Goal: Information Seeking & Learning: Learn about a topic

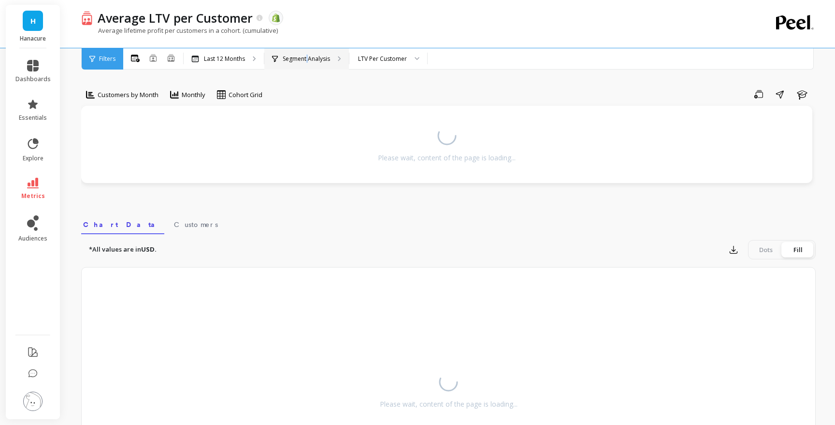
click at [307, 62] on p "Segment Analysis" at bounding box center [306, 59] width 47 height 8
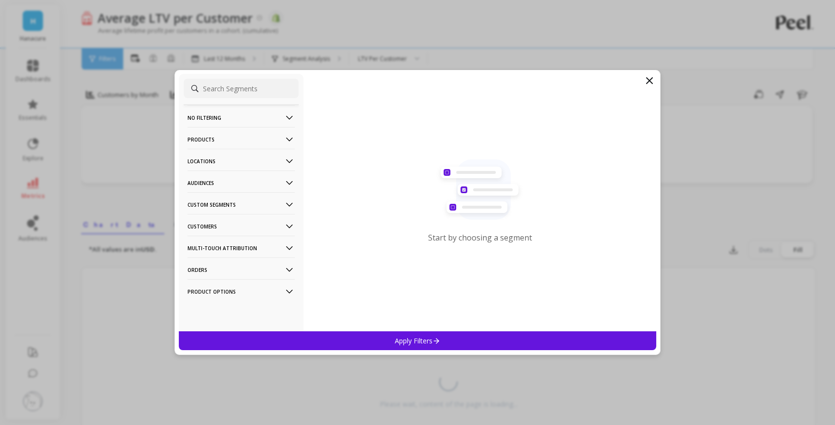
click at [269, 222] on p "Customers" at bounding box center [240, 226] width 107 height 25
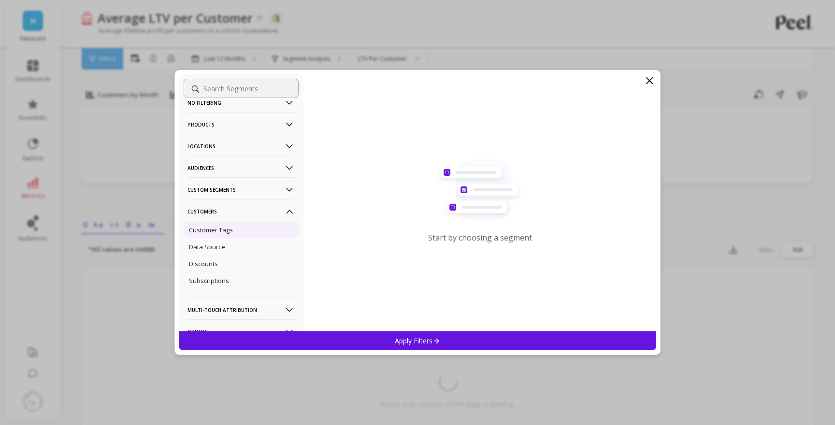
scroll to position [13, 0]
click at [227, 126] on p "Products" at bounding box center [240, 126] width 107 height 25
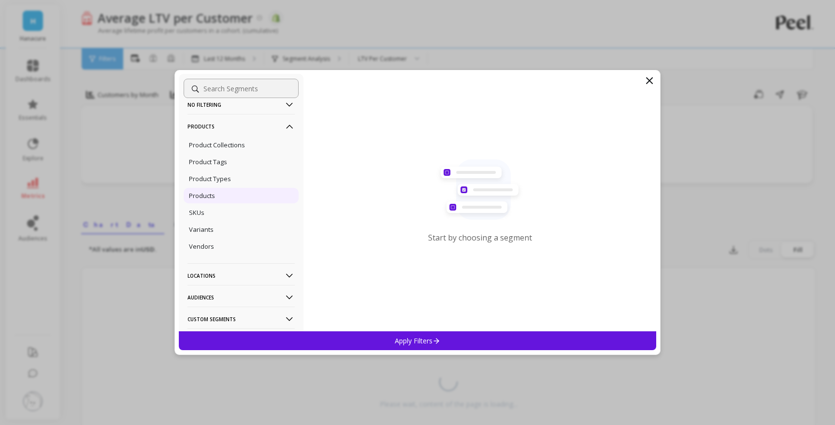
click at [208, 193] on p "Products" at bounding box center [202, 195] width 26 height 9
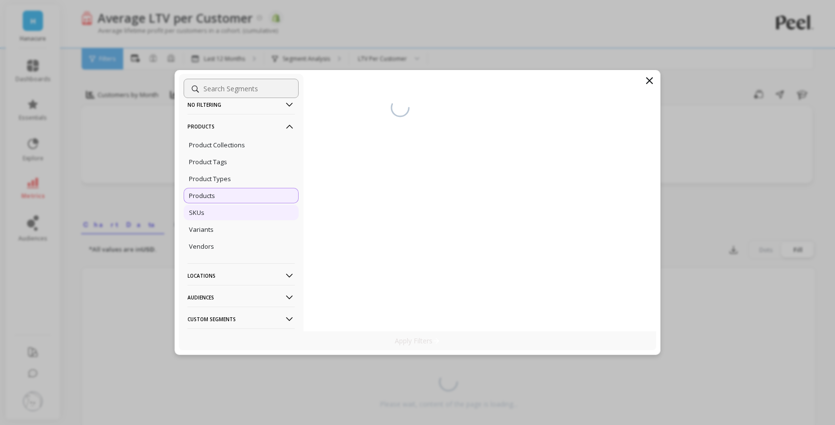
click at [209, 211] on div "SKUs" at bounding box center [241, 212] width 115 height 15
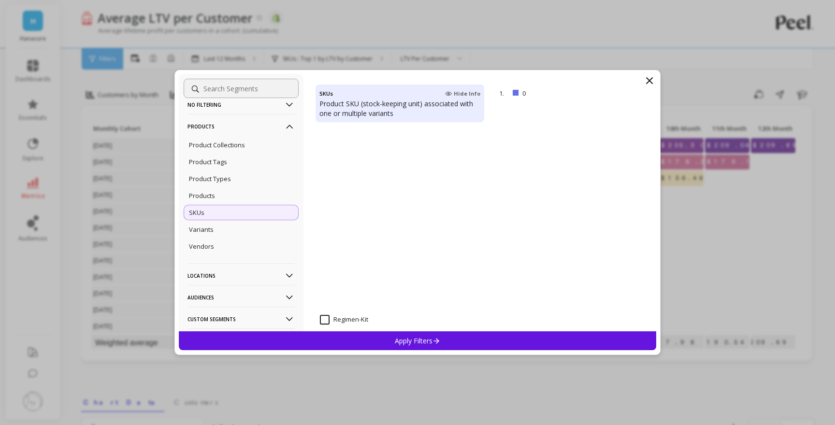
scroll to position [1350, 0]
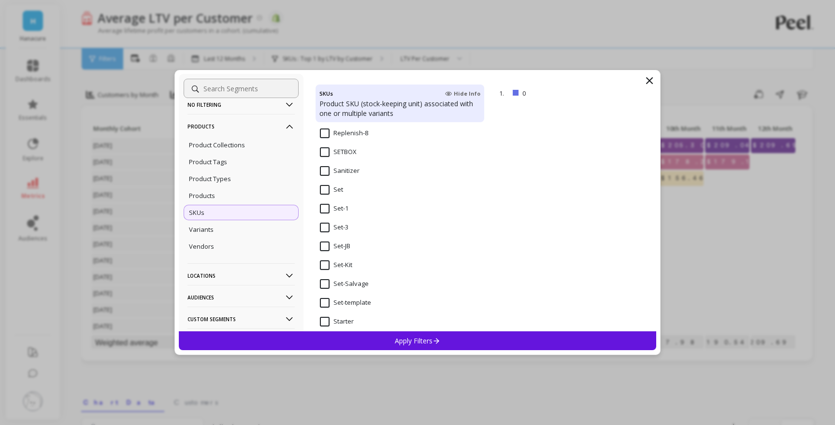
click at [327, 190] on input "Set" at bounding box center [331, 190] width 23 height 10
click at [387, 345] on div "Apply Filters" at bounding box center [417, 340] width 477 height 19
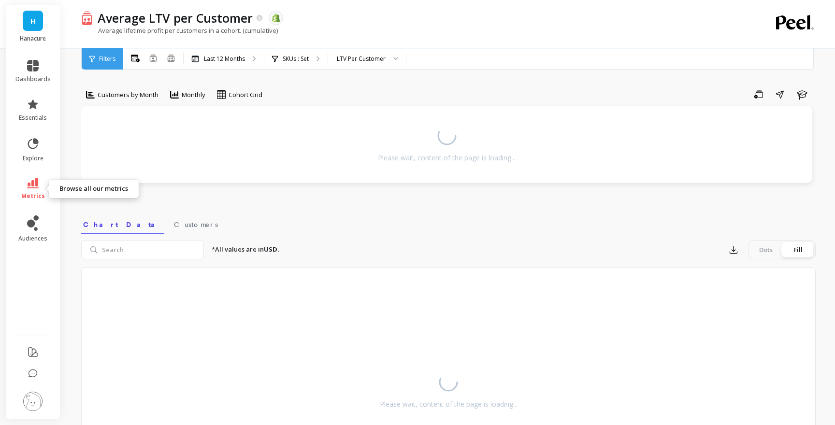
click at [32, 185] on icon at bounding box center [33, 183] width 12 height 11
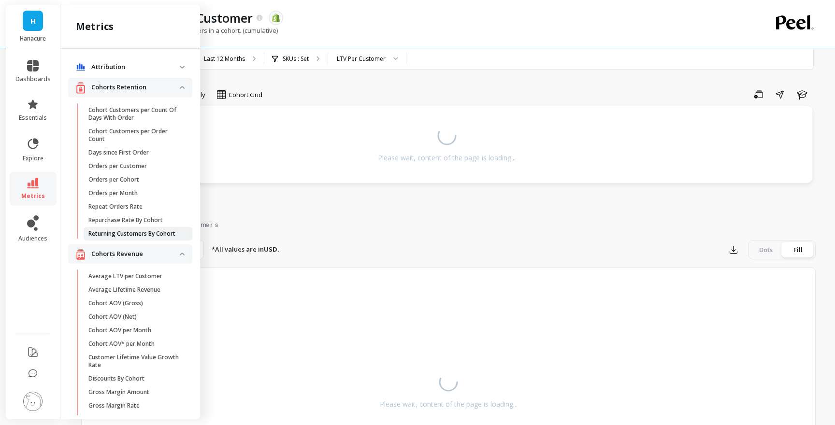
click at [115, 230] on p "Returning Customers By Cohort" at bounding box center [131, 234] width 87 height 8
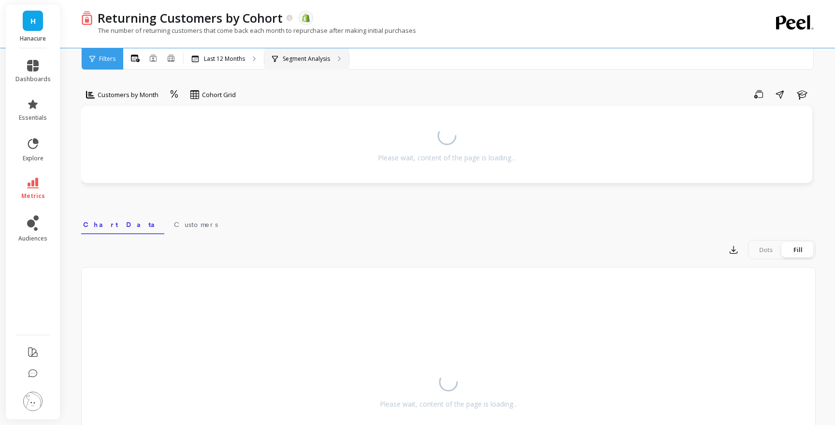
click at [291, 64] on div "Segment Analysis" at bounding box center [306, 58] width 85 height 21
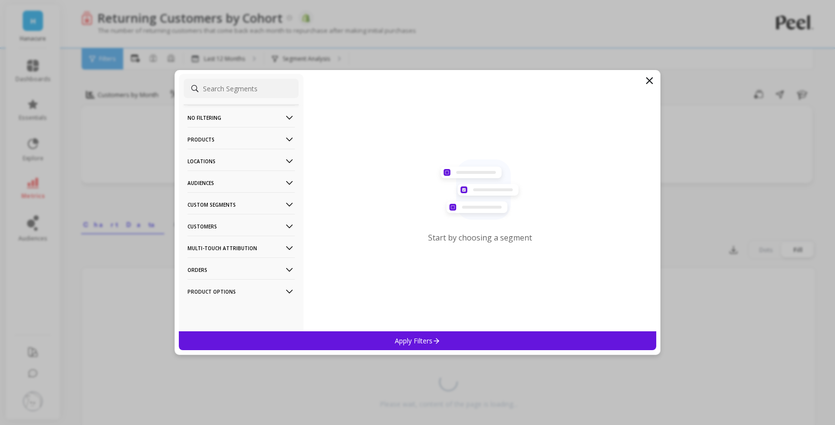
click at [202, 142] on p "Products" at bounding box center [240, 139] width 107 height 25
click at [233, 227] on div "SKUs" at bounding box center [241, 225] width 115 height 15
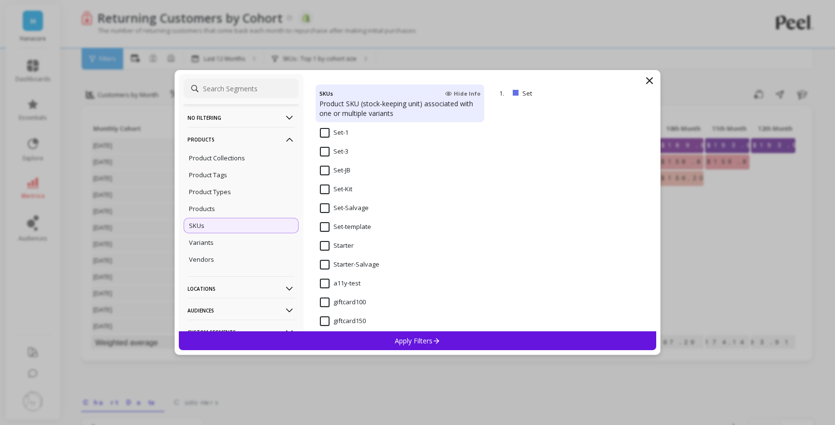
scroll to position [1389, 0]
click at [374, 337] on div "Apply Filters" at bounding box center [417, 340] width 477 height 19
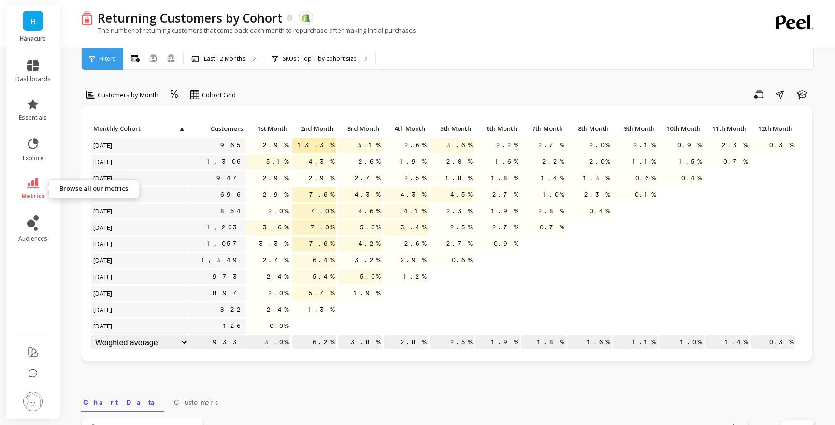
click at [42, 190] on link "metrics" at bounding box center [32, 189] width 35 height 22
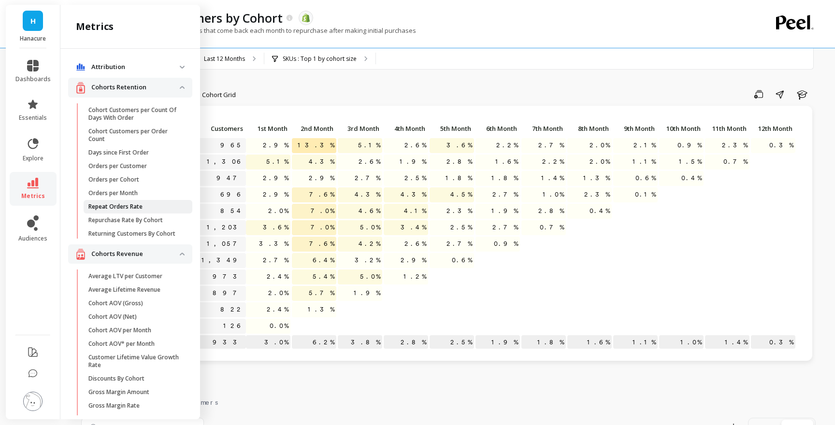
click at [123, 208] on p "Repeat Orders Rate" at bounding box center [115, 207] width 54 height 8
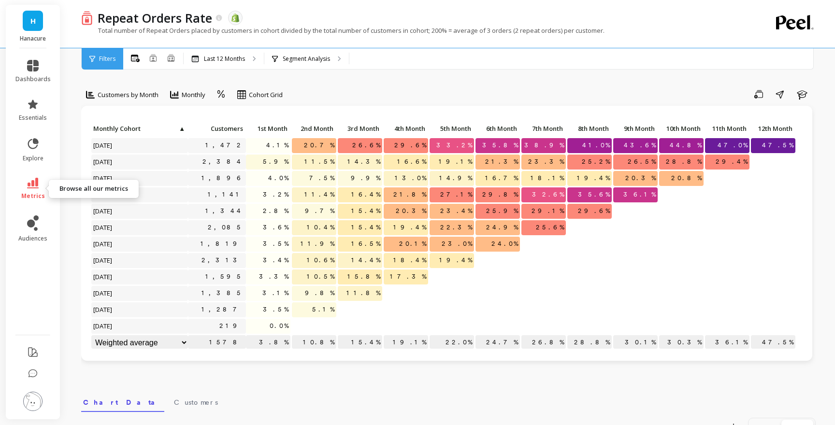
click at [37, 187] on icon at bounding box center [33, 183] width 12 height 11
click at [335, 66] on div "Segment Analysis" at bounding box center [306, 58] width 85 height 21
click at [40, 191] on link "metrics" at bounding box center [32, 189] width 35 height 22
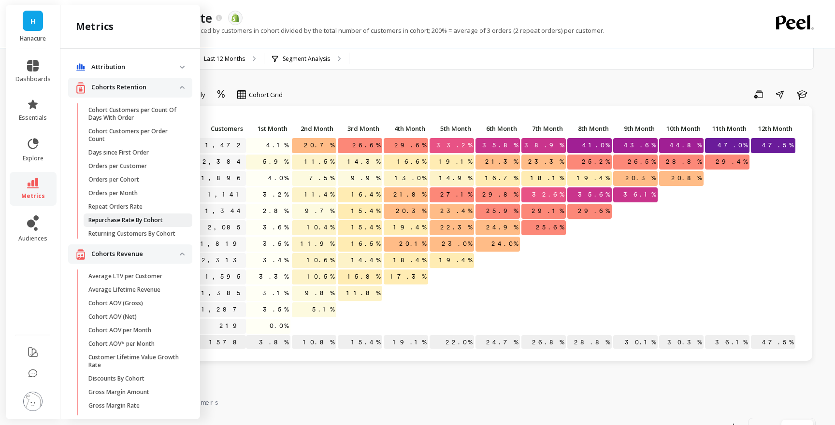
click at [125, 217] on p "Repurchase Rate By Cohort" at bounding box center [125, 220] width 74 height 8
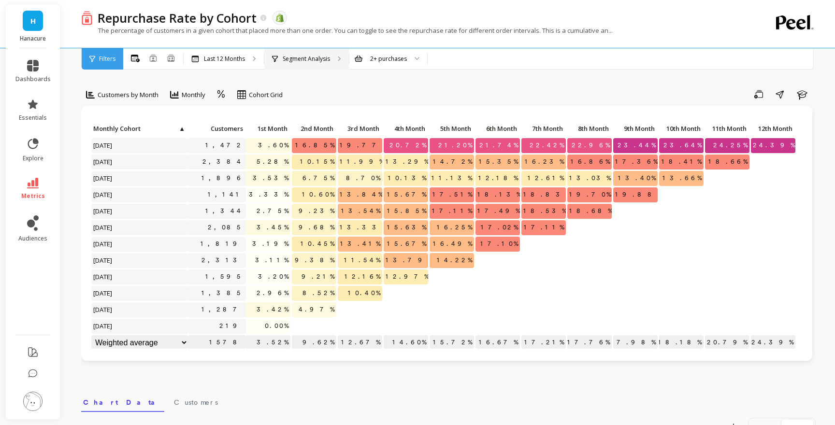
click at [313, 64] on div "Segment Analysis" at bounding box center [306, 58] width 85 height 21
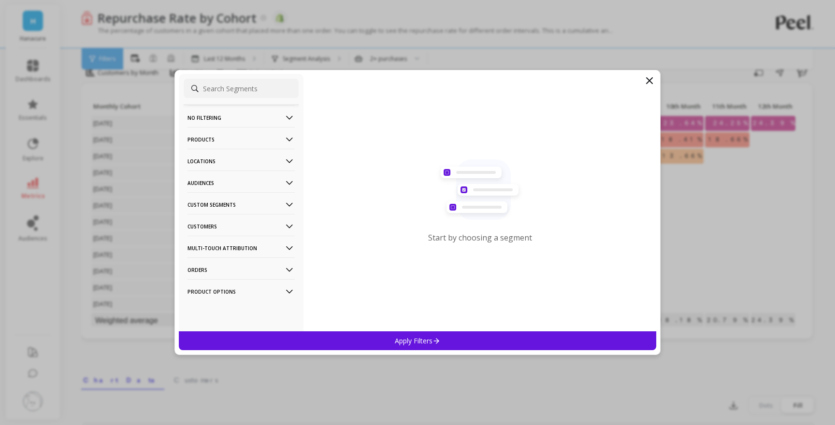
scroll to position [3, 0]
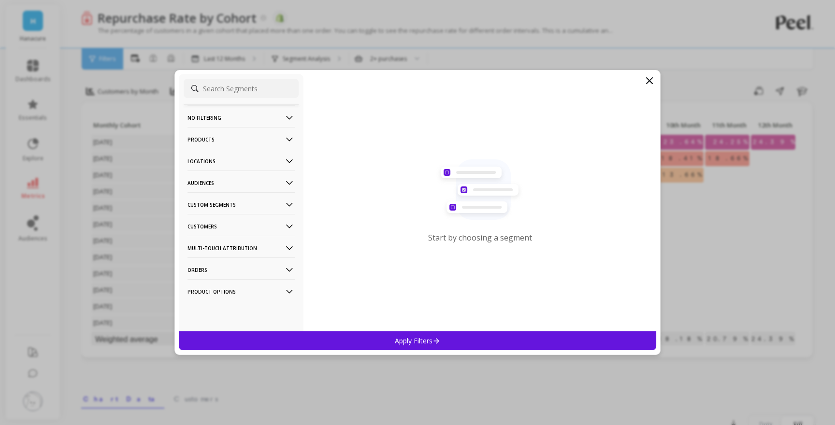
click at [224, 143] on p "Products" at bounding box center [240, 139] width 107 height 25
click at [211, 224] on div "SKUs" at bounding box center [241, 225] width 115 height 15
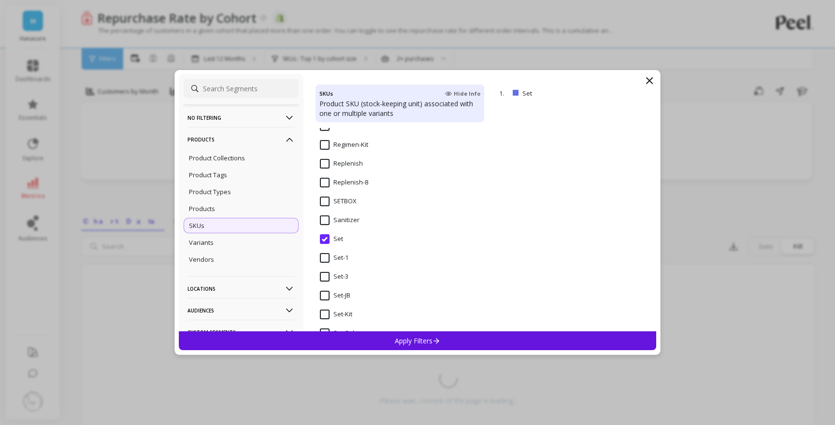
scroll to position [1296, 0]
click at [390, 343] on div "Apply Filters" at bounding box center [417, 340] width 477 height 19
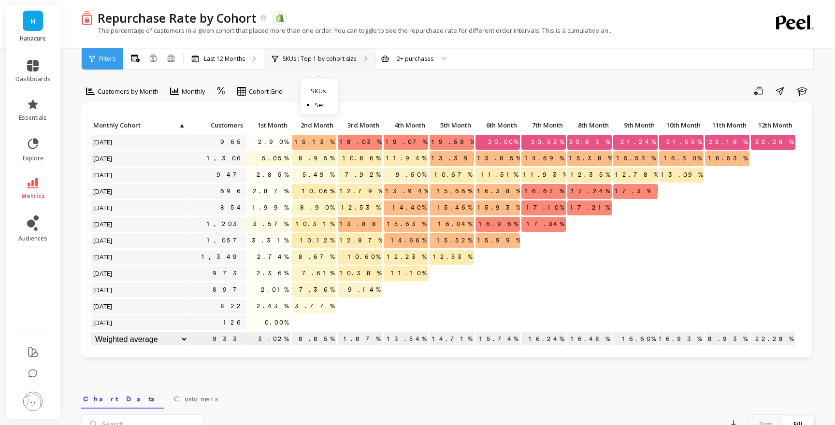
click at [300, 60] on p "SKUs : Top 1 by cohort size" at bounding box center [320, 59] width 74 height 8
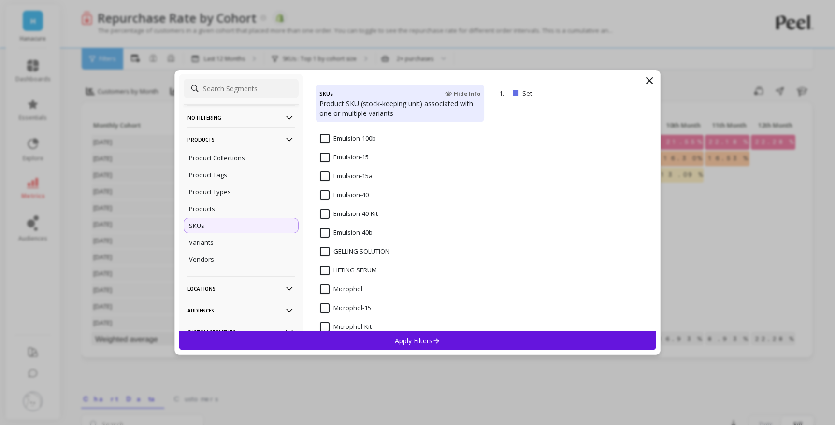
scroll to position [164, 0]
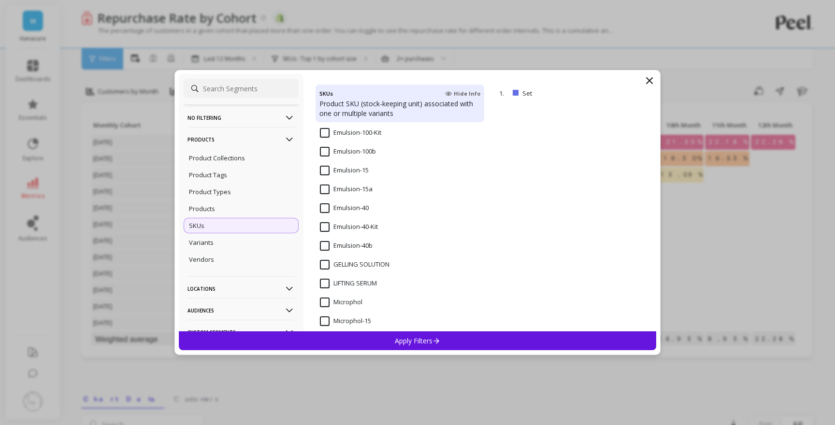
click at [323, 206] on input "Emulsion-40" at bounding box center [344, 208] width 49 height 10
click at [383, 337] on div "Apply Filters" at bounding box center [417, 340] width 477 height 19
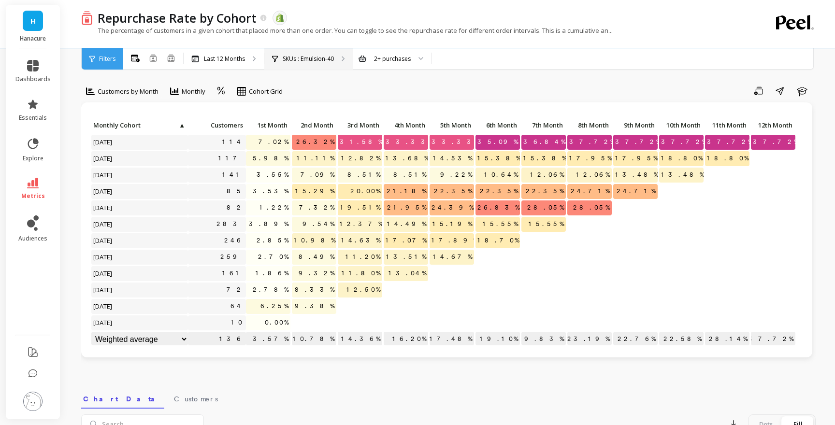
click at [309, 60] on p "SKUs : Emulsion-40" at bounding box center [308, 59] width 51 height 8
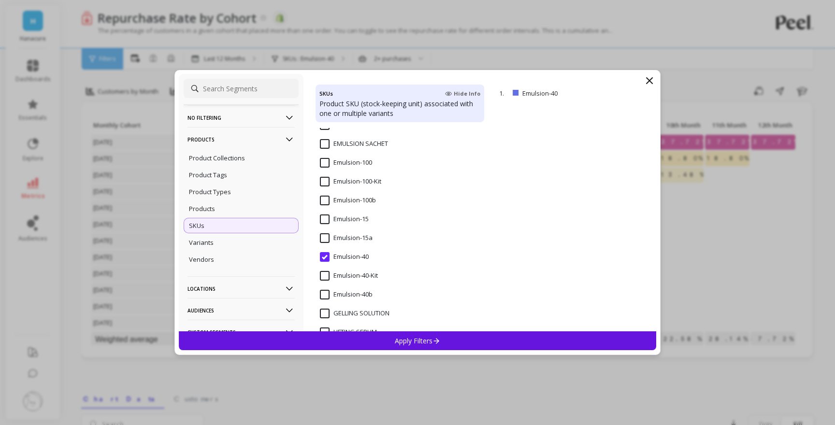
scroll to position [114, 0]
click at [324, 162] on input "Emulsion-100" at bounding box center [346, 164] width 52 height 10
click at [391, 338] on div "Apply Filters" at bounding box center [417, 340] width 477 height 19
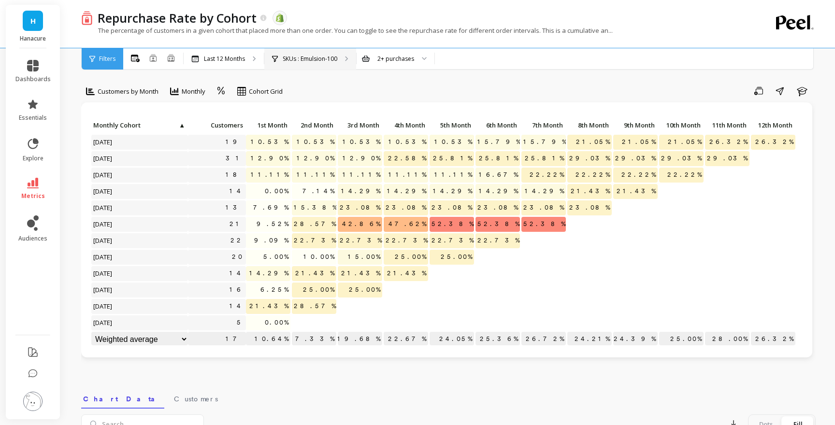
click at [298, 53] on div "SKUs : Emulsion-100" at bounding box center [310, 58] width 92 height 21
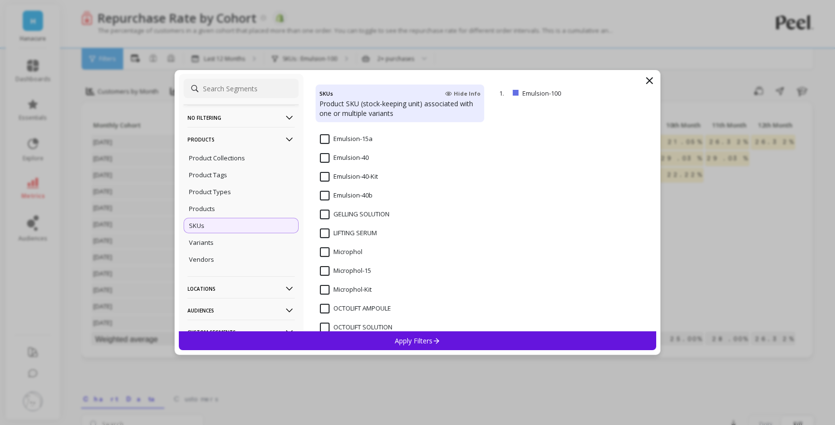
scroll to position [301, 0]
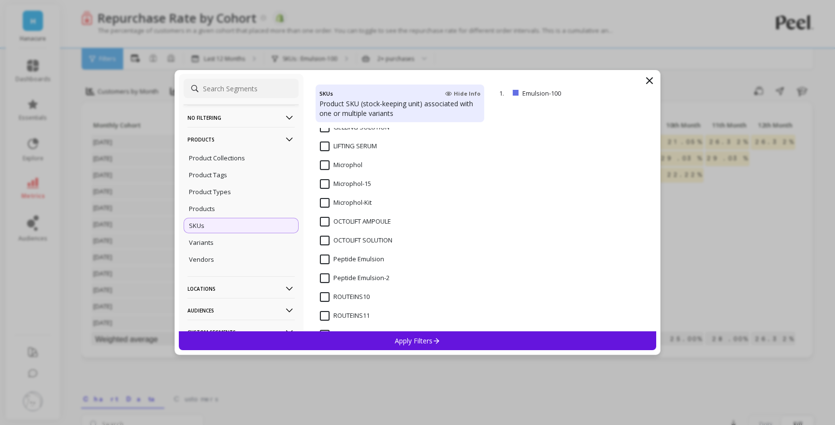
click at [323, 166] on input "Microphol" at bounding box center [341, 165] width 43 height 10
click at [389, 337] on div "Apply Filters" at bounding box center [417, 340] width 477 height 19
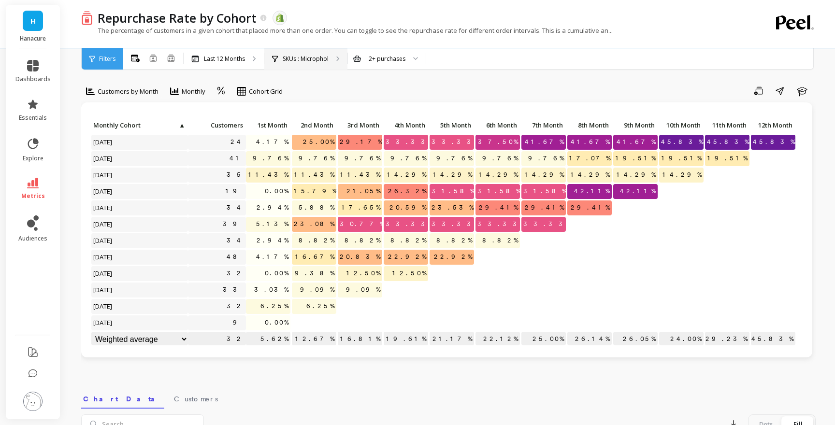
click at [297, 57] on p "SKUs : Microphol" at bounding box center [306, 59] width 46 height 8
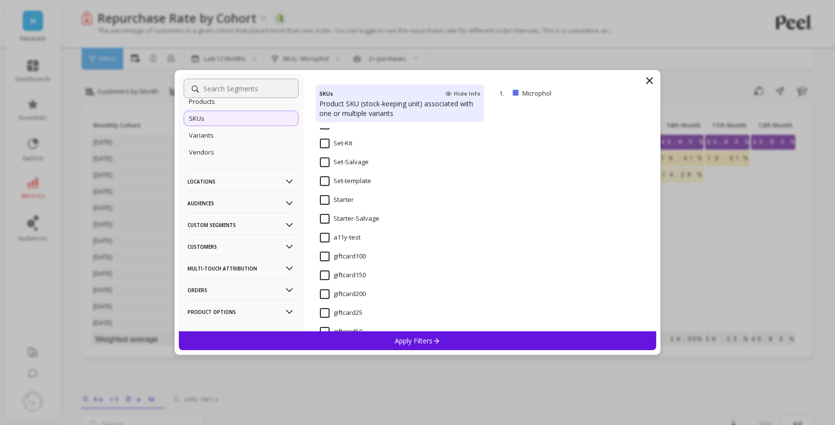
scroll to position [1471, 0]
click at [322, 202] on input "Starter" at bounding box center [337, 201] width 34 height 10
click at [382, 343] on div "Apply Filters" at bounding box center [417, 340] width 477 height 19
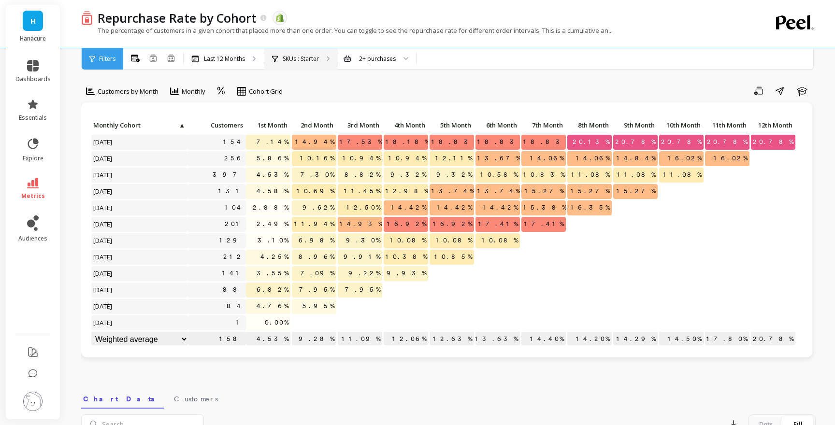
click at [291, 58] on p "SKUs : Starter" at bounding box center [301, 59] width 36 height 8
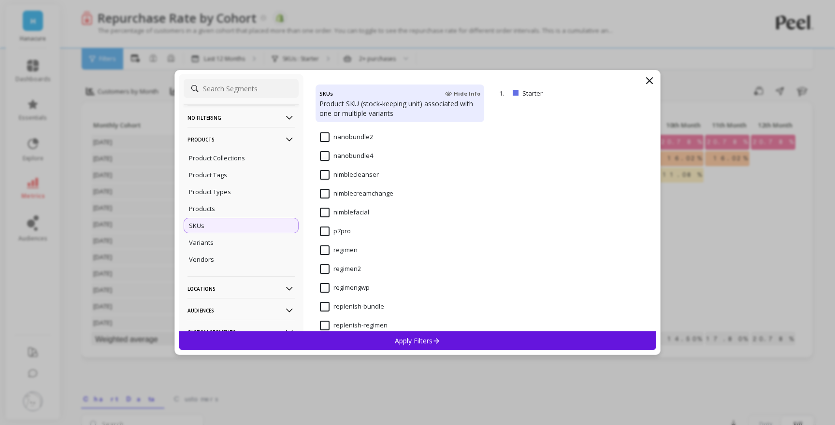
scroll to position [1783, 0]
click at [325, 232] on input "p7pro" at bounding box center [335, 229] width 31 height 10
click at [374, 341] on div "Apply Filters" at bounding box center [417, 340] width 477 height 19
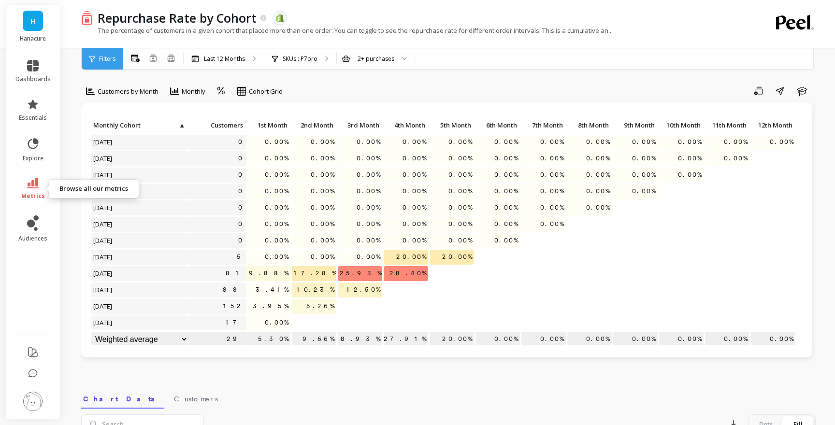
click at [38, 185] on icon at bounding box center [33, 183] width 12 height 11
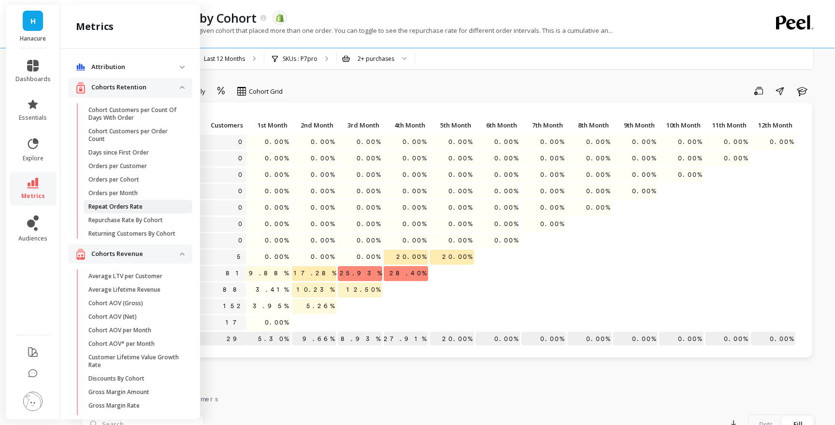
click at [110, 207] on p "Repeat Orders Rate" at bounding box center [115, 207] width 54 height 8
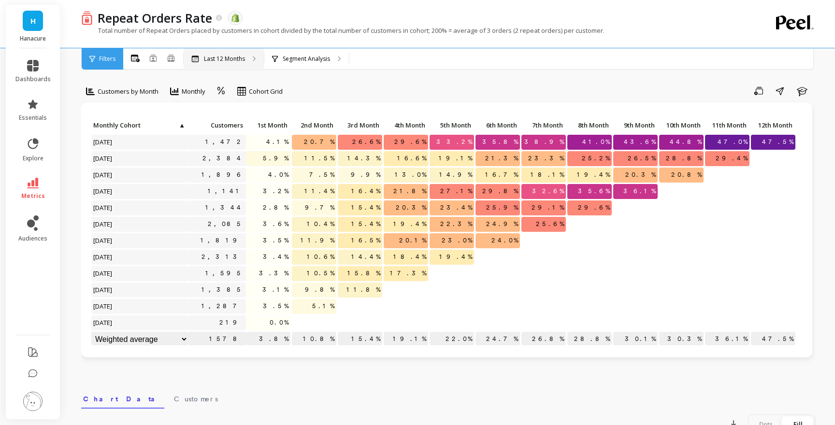
click at [231, 60] on p "Last 12 Months" at bounding box center [224, 59] width 41 height 8
click at [310, 57] on p "Segment Analysis" at bounding box center [306, 59] width 47 height 8
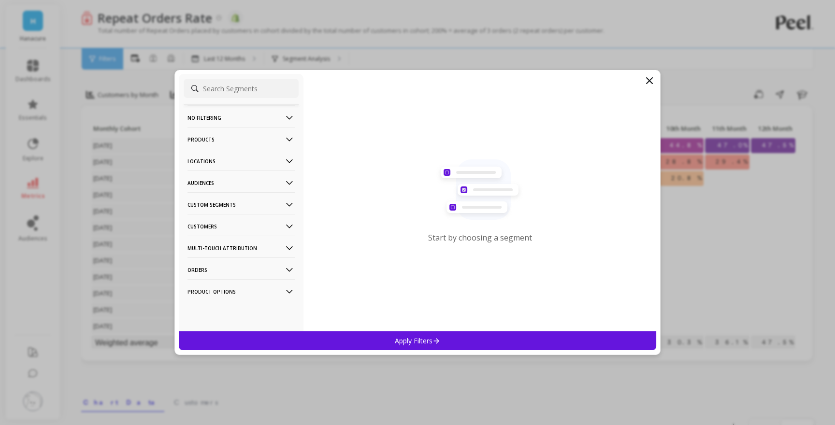
click at [232, 146] on p "Products" at bounding box center [240, 139] width 107 height 25
click at [215, 215] on div "Products" at bounding box center [241, 208] width 115 height 15
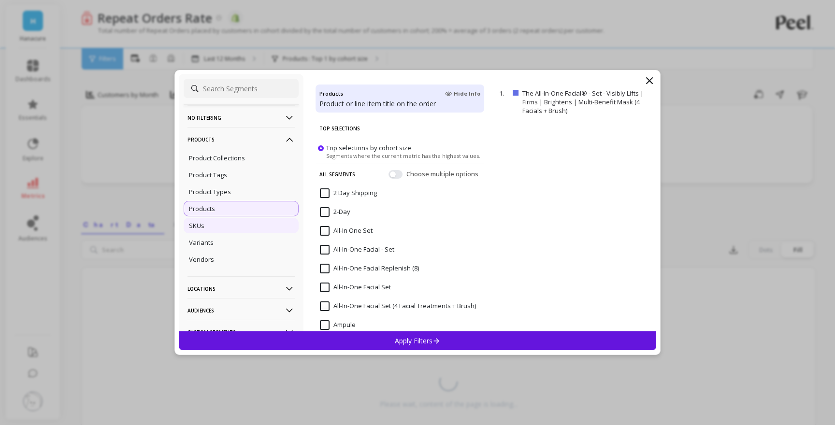
click at [232, 231] on div "SKUs" at bounding box center [241, 225] width 115 height 15
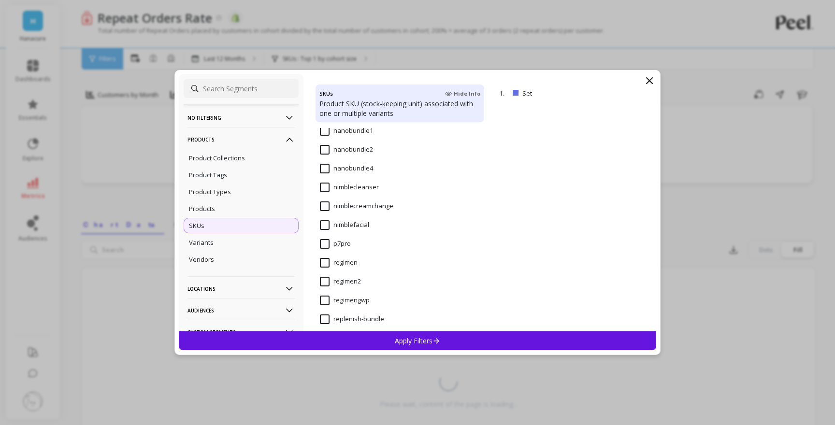
scroll to position [1765, 0]
click at [326, 243] on input "p7pro" at bounding box center [335, 246] width 31 height 10
click at [375, 339] on div "Apply Filters" at bounding box center [417, 340] width 477 height 19
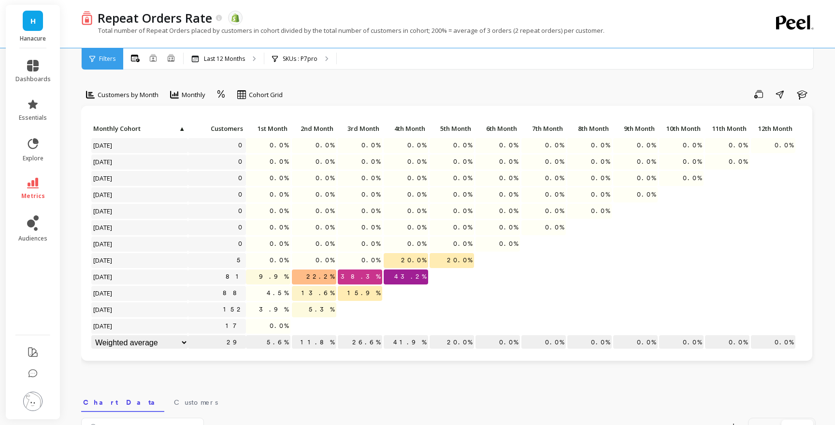
click at [37, 187] on icon at bounding box center [33, 183] width 12 height 11
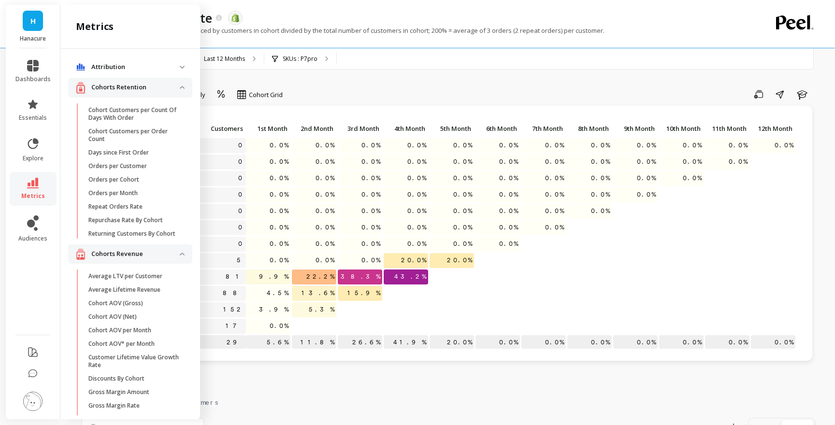
drag, startPoint x: 358, startPoint y: 89, endPoint x: 354, endPoint y: 89, distance: 4.9
click at [358, 89] on div "Save Share Learn" at bounding box center [552, 93] width 526 height 15
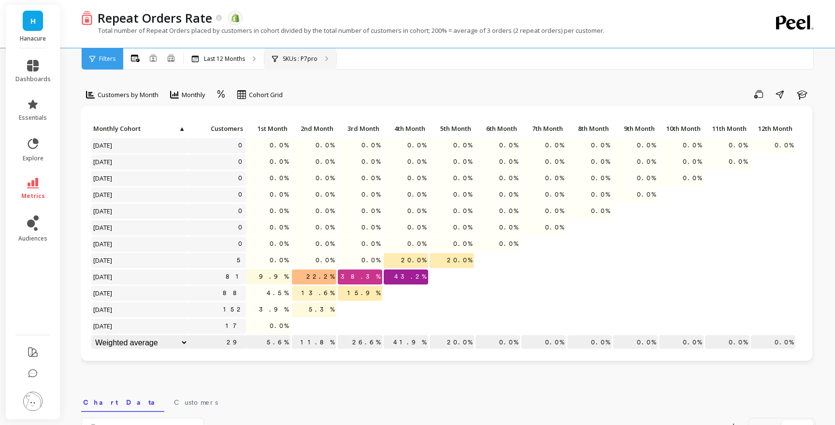
click at [292, 63] on div "SKUs : P7pro" at bounding box center [300, 58] width 72 height 21
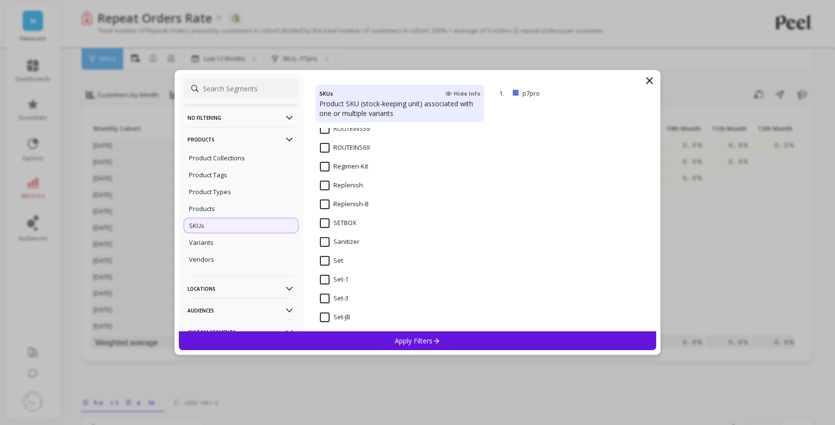
scroll to position [1282, 0]
click at [326, 256] on input "Set" at bounding box center [331, 259] width 23 height 10
click at [362, 337] on div "Apply Filters" at bounding box center [417, 340] width 477 height 19
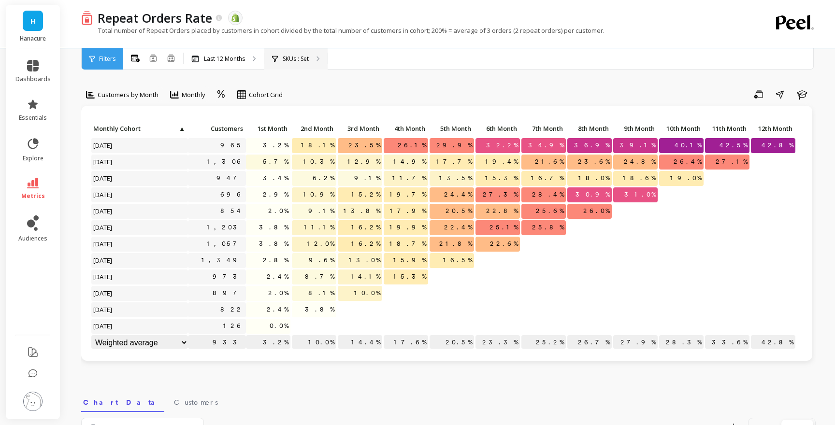
click at [284, 58] on p "SKUs : Set" at bounding box center [296, 59] width 26 height 8
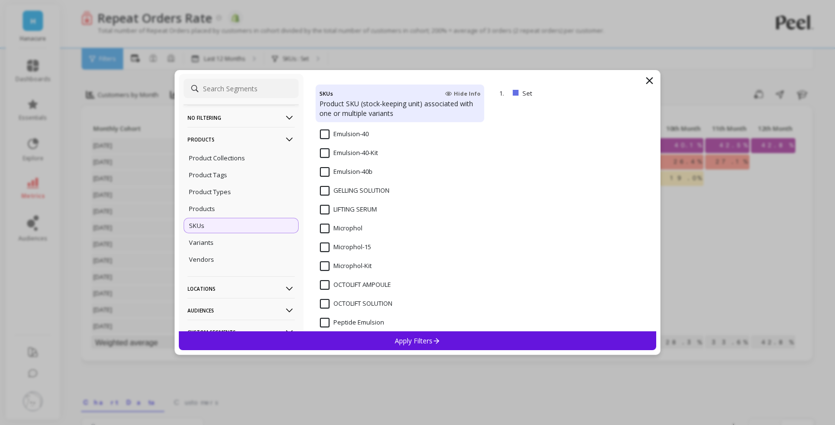
scroll to position [234, 0]
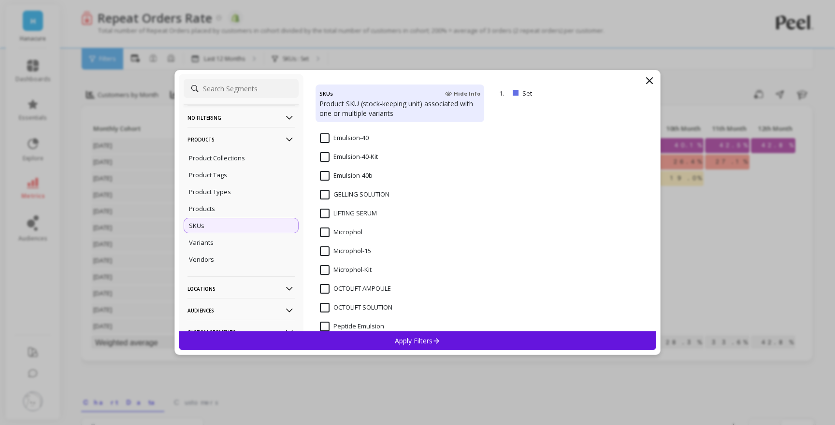
click at [321, 237] on input "Microphol" at bounding box center [341, 232] width 43 height 10
click at [350, 341] on div "Apply Filters" at bounding box center [417, 340] width 477 height 19
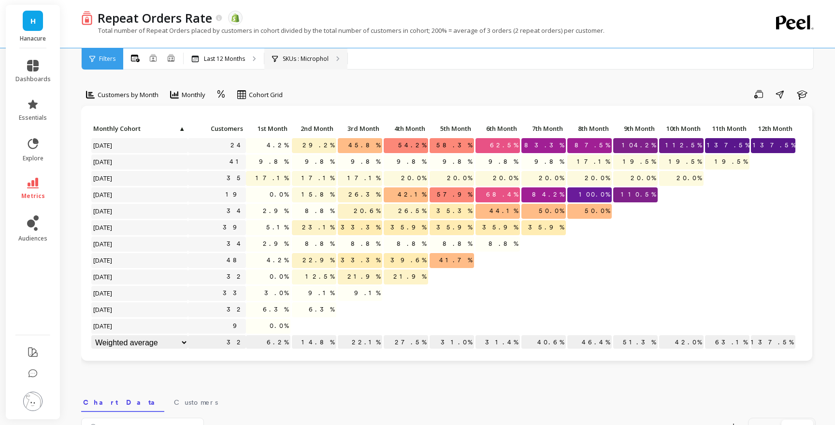
click at [327, 62] on p "SKUs : Microphol" at bounding box center [306, 59] width 46 height 8
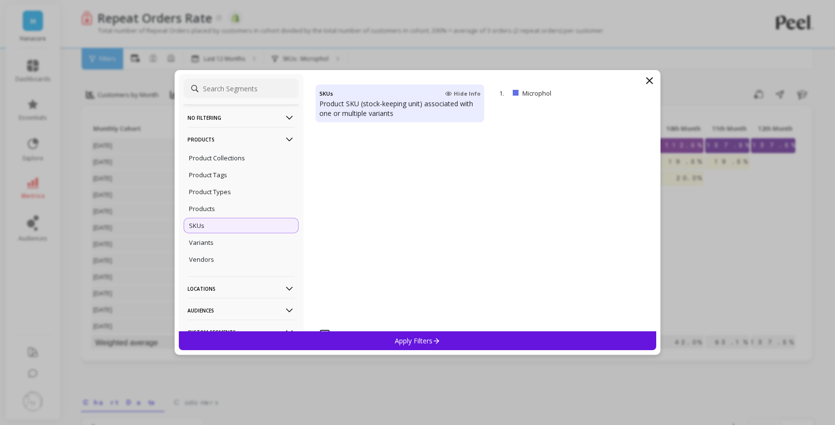
scroll to position [127, 0]
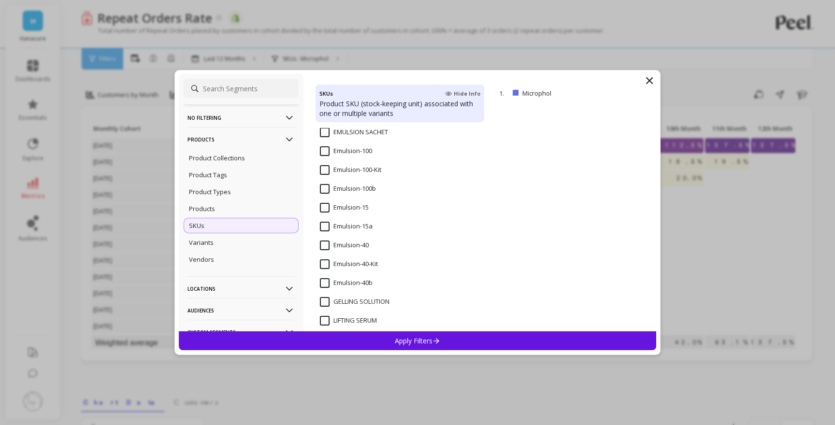
click at [323, 246] on input "Emulsion-40" at bounding box center [344, 246] width 49 height 10
click at [366, 339] on div "Apply Filters" at bounding box center [417, 340] width 477 height 19
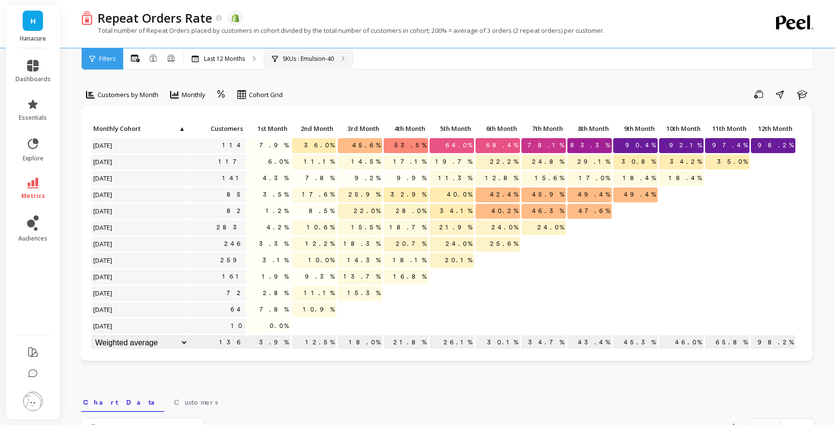
click at [330, 57] on p "SKUs : Emulsion-40" at bounding box center [308, 59] width 51 height 8
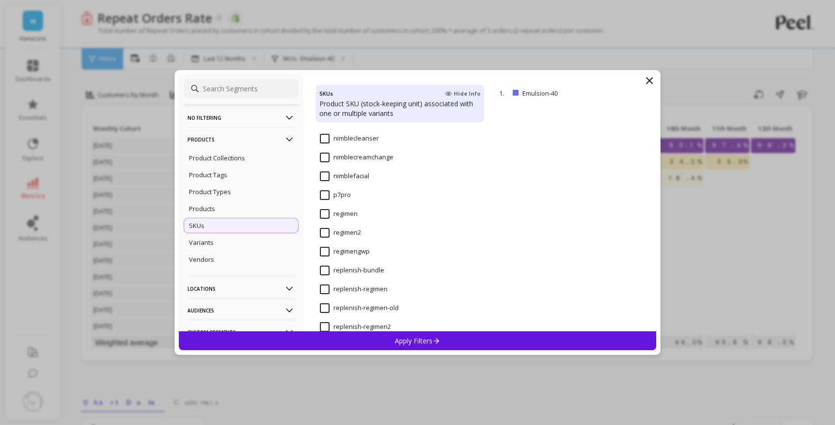
scroll to position [1816, 0]
click at [326, 213] on input "regimen" at bounding box center [339, 214] width 38 height 10
click at [384, 341] on div "Apply Filters" at bounding box center [417, 340] width 477 height 19
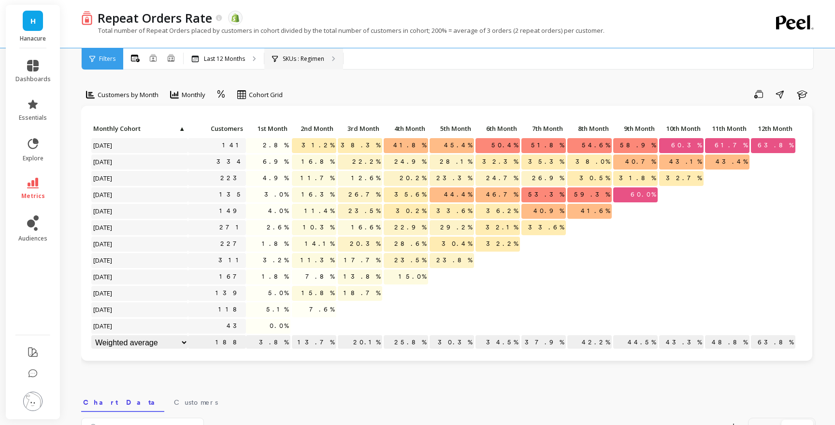
click at [308, 62] on div "SKUs : Regimen" at bounding box center [303, 58] width 79 height 21
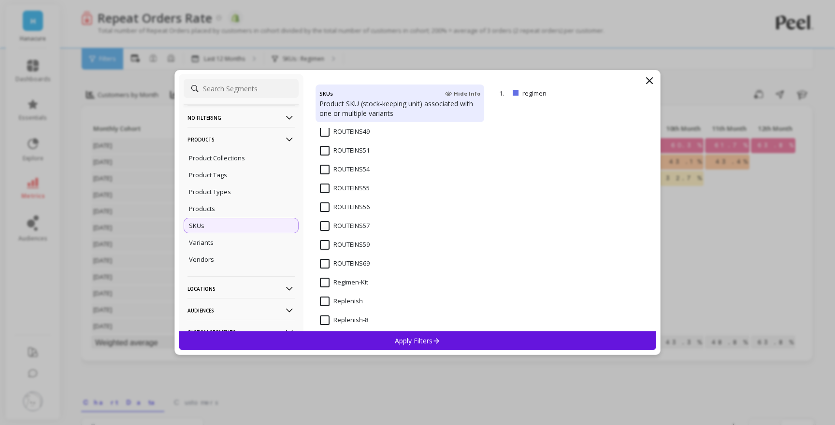
scroll to position [1163, 0]
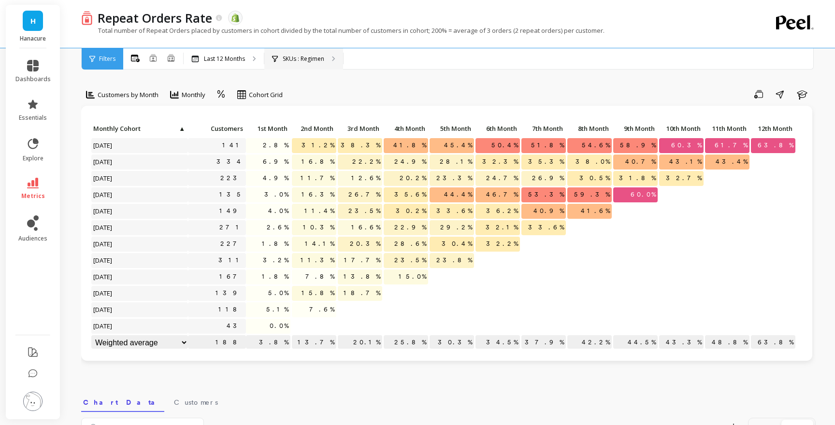
click at [313, 60] on p "SKUs : Regimen" at bounding box center [304, 59] width 42 height 8
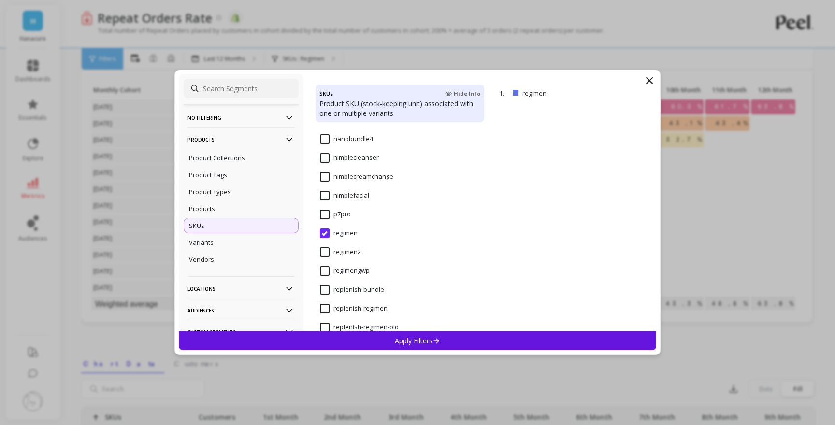
scroll to position [1819, 0]
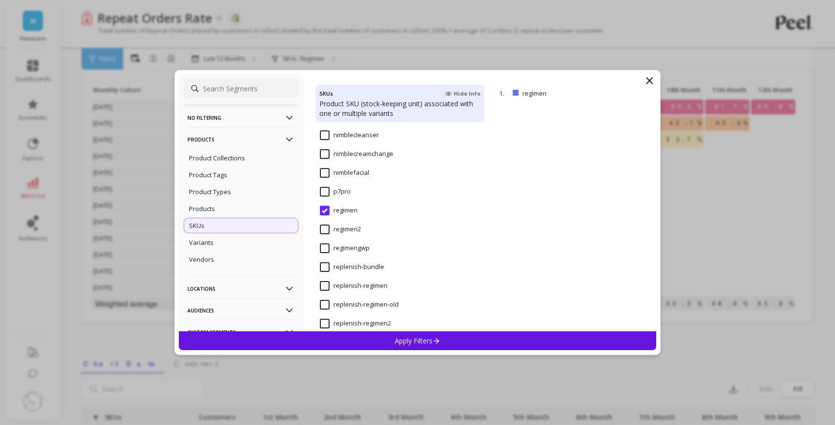
click at [327, 284] on input "replenish-regimen" at bounding box center [354, 286] width 68 height 10
click at [366, 341] on div "Apply Filters" at bounding box center [417, 340] width 477 height 19
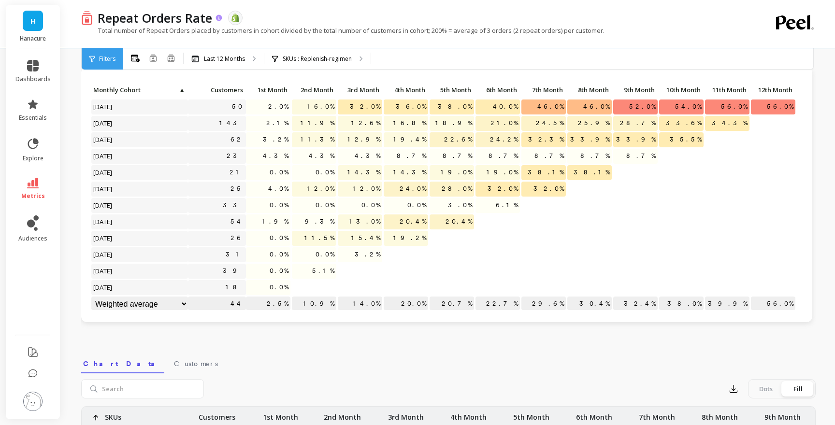
click at [143, 20] on p "Repeat Orders Rate" at bounding box center [155, 18] width 114 height 16
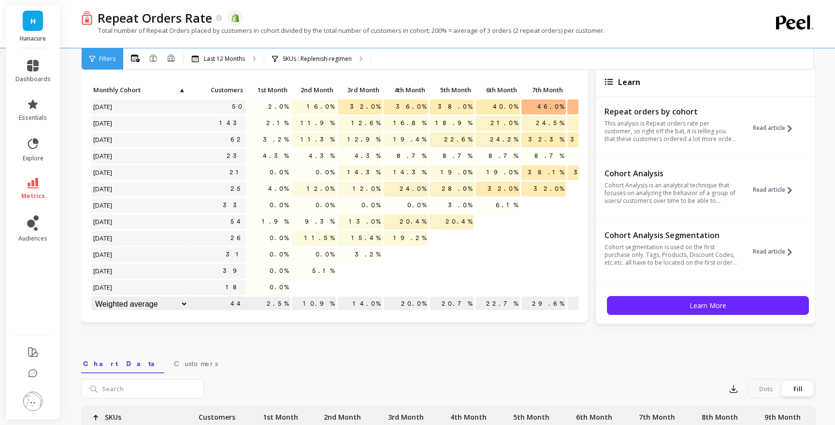
click at [703, 43] on div "Total number of Repeat Orders placed by customers in cohort divided by the tota…" at bounding box center [408, 35] width 655 height 18
click at [650, 341] on div "Customers by Month Monthly Cohort Grid Save Share Learn Click to create an audi…" at bounding box center [448, 369] width 734 height 738
click at [113, 52] on div "Filters" at bounding box center [103, 58] width 42 height 21
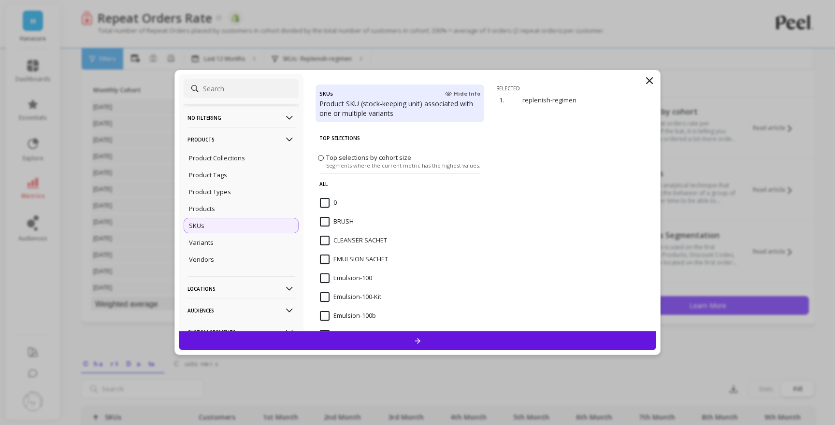
click at [650, 80] on icon at bounding box center [649, 81] width 6 height 6
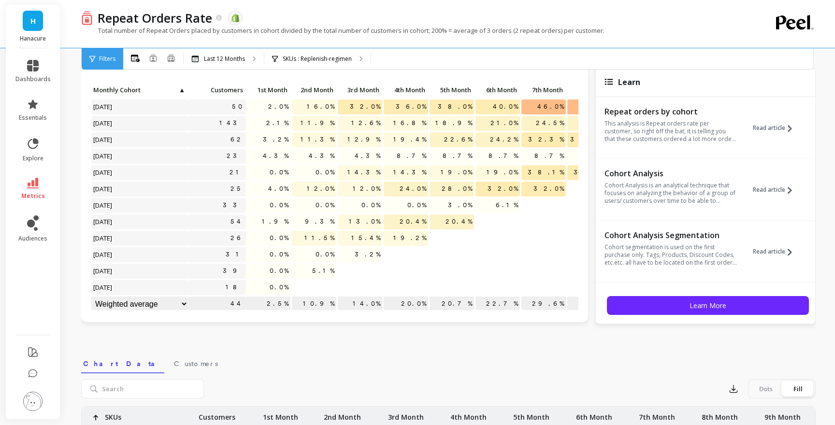
click at [676, 86] on div "Learn" at bounding box center [705, 82] width 219 height 29
click at [609, 81] on icon at bounding box center [608, 82] width 9 height 6
click at [34, 189] on link "metrics" at bounding box center [32, 189] width 35 height 22
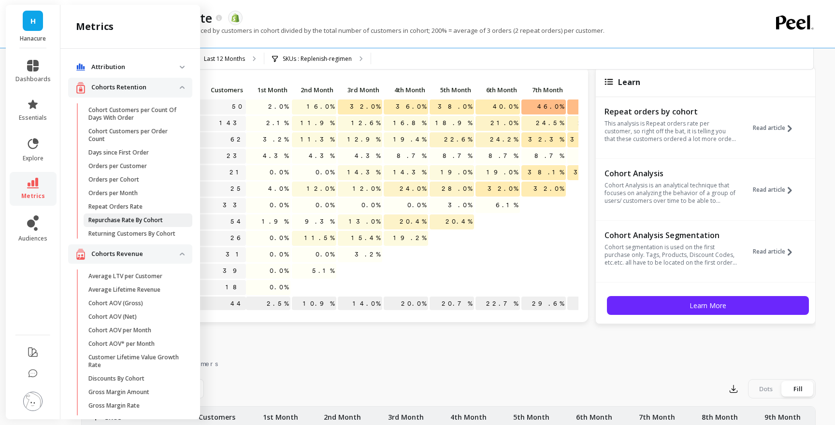
click at [154, 224] on p "Repurchase Rate By Cohort" at bounding box center [125, 220] width 74 height 8
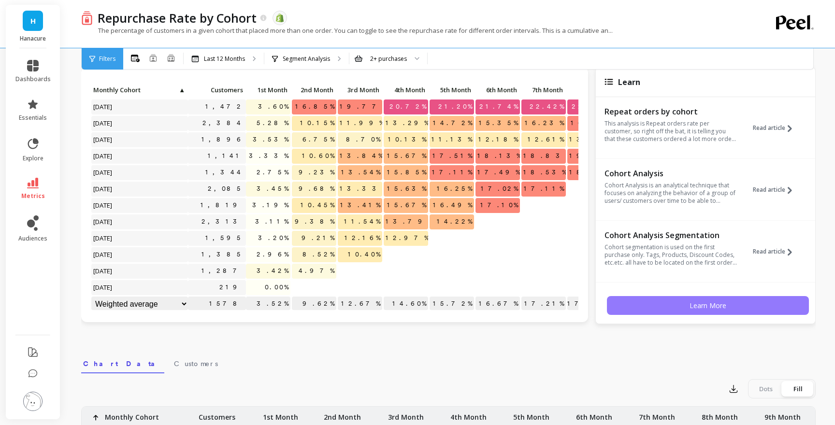
click at [756, 299] on button "Learn More" at bounding box center [708, 305] width 202 height 19
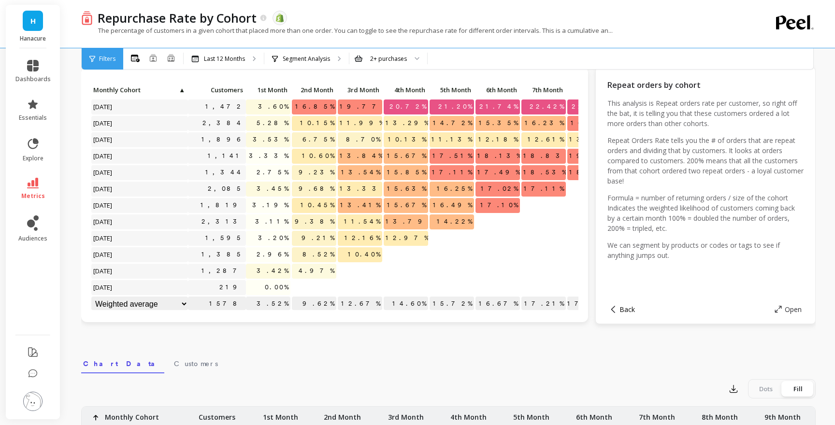
click at [630, 311] on span "Back" at bounding box center [626, 309] width 15 height 9
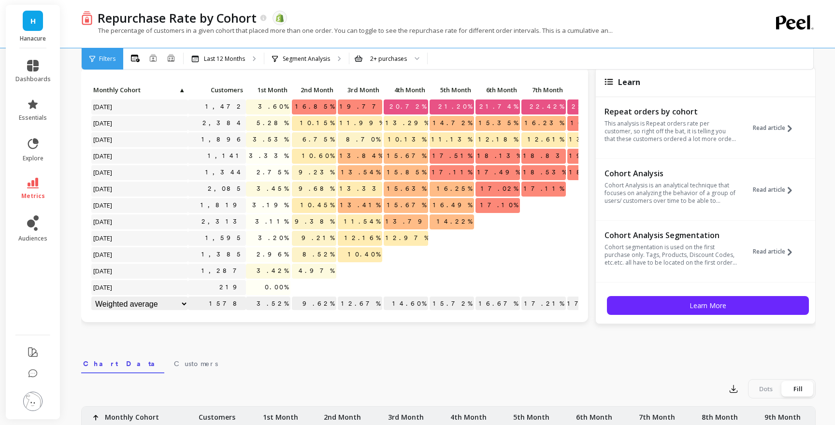
click at [618, 47] on div "Repurchase Rate by Cohort The data you are viewing comes from: Shopify The perc…" at bounding box center [408, 24] width 655 height 48
click at [106, 55] on span "Filters" at bounding box center [107, 59] width 16 height 8
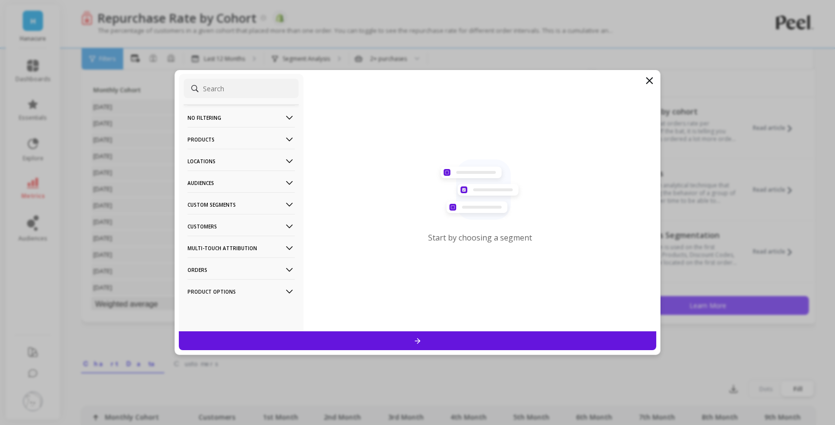
click at [648, 80] on icon at bounding box center [649, 81] width 6 height 6
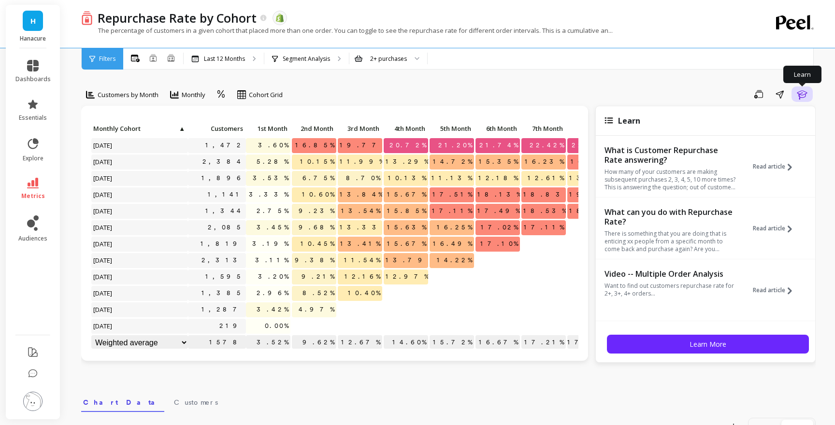
click at [802, 91] on icon "button" at bounding box center [802, 94] width 12 height 12
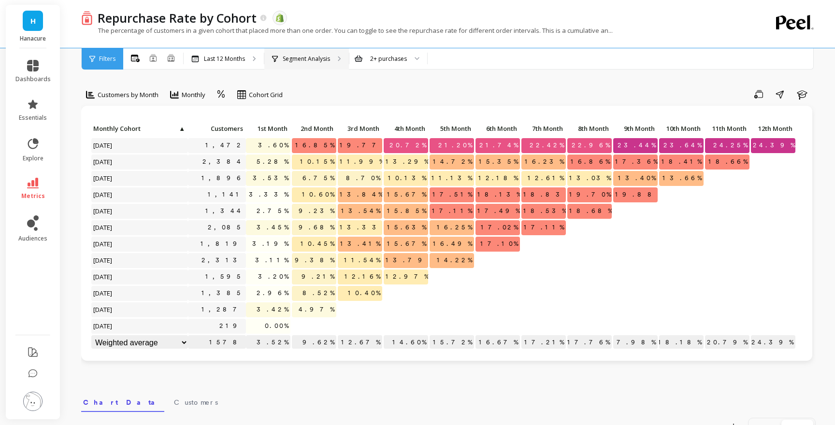
click at [317, 61] on p "Segment Analysis" at bounding box center [306, 59] width 47 height 8
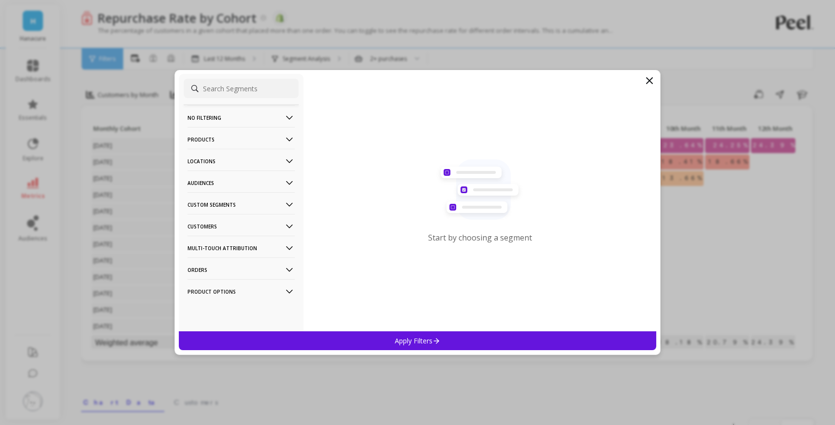
click at [651, 85] on icon at bounding box center [649, 81] width 12 height 12
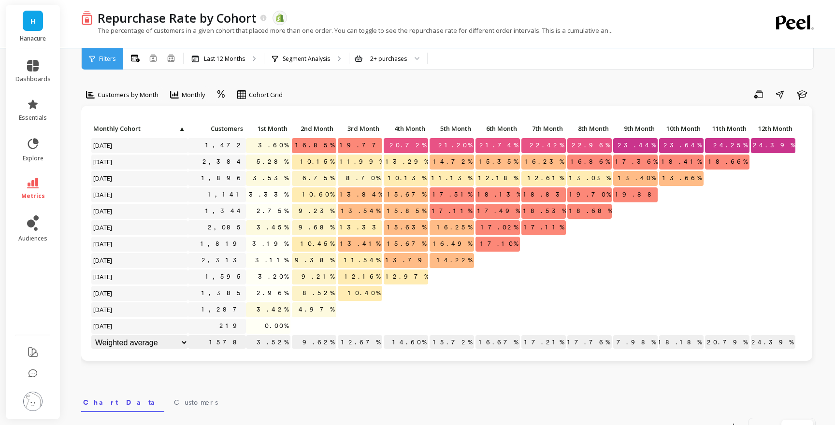
click at [110, 53] on div "Filters" at bounding box center [103, 58] width 42 height 21
click at [293, 56] on p "Segment Analysis" at bounding box center [306, 59] width 47 height 8
click at [383, 68] on div "2+ purchases" at bounding box center [388, 58] width 78 height 21
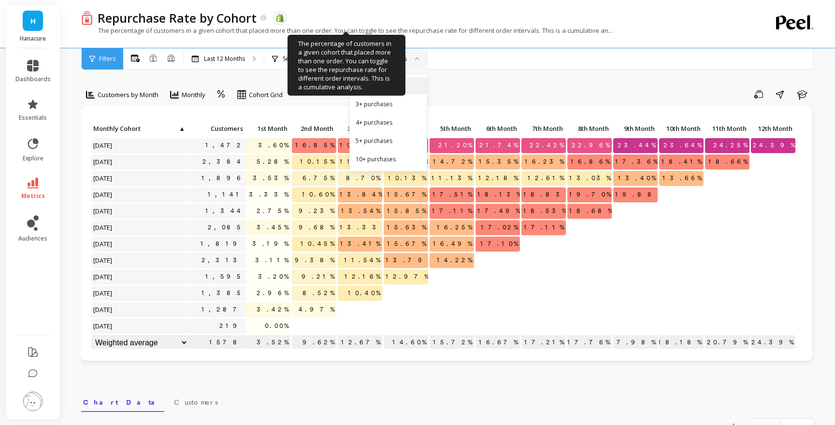
click at [445, 27] on p "The percentage of customers in a given cohort that placed more than one order. …" at bounding box center [346, 30] width 531 height 9
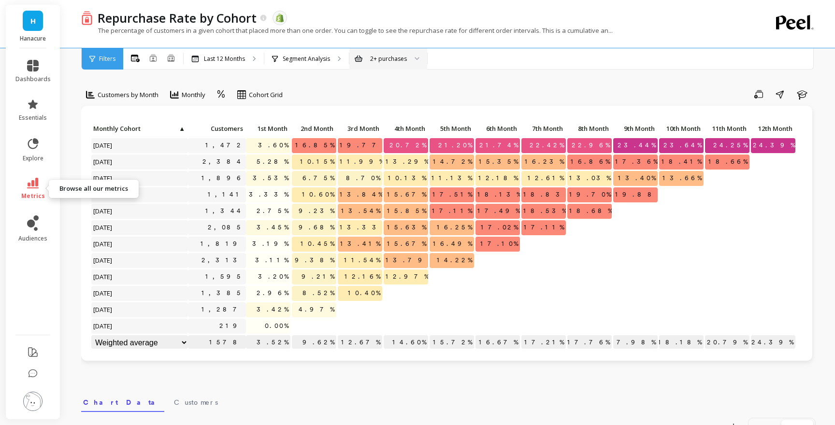
click at [42, 186] on link "metrics" at bounding box center [32, 189] width 35 height 22
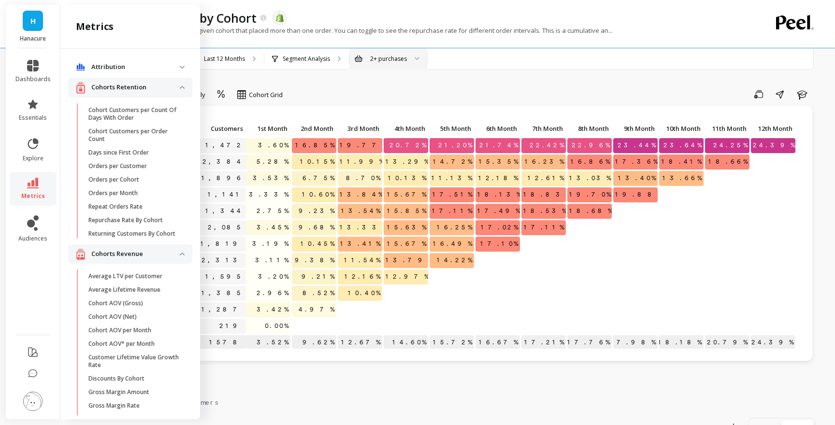
click at [356, 13] on div "Repurchase Rate by Cohort The data you are viewing comes from: Shopify" at bounding box center [414, 18] width 643 height 16
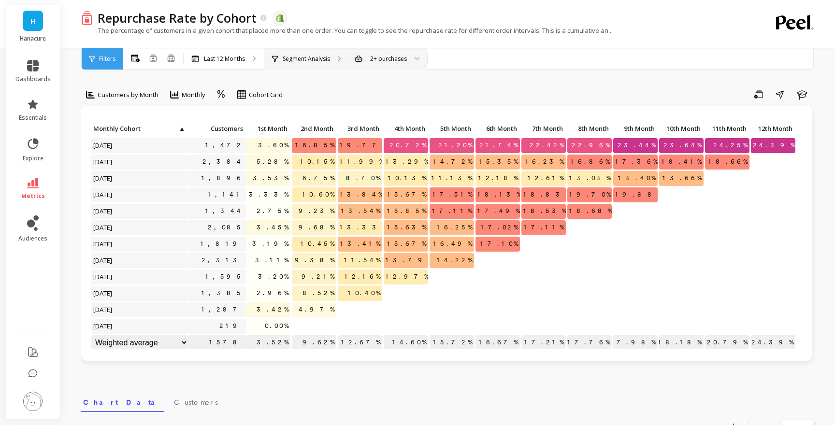
click at [301, 58] on p "Segment Analysis" at bounding box center [306, 59] width 47 height 8
click at [320, 62] on div "Segment Analysis" at bounding box center [306, 58] width 85 height 21
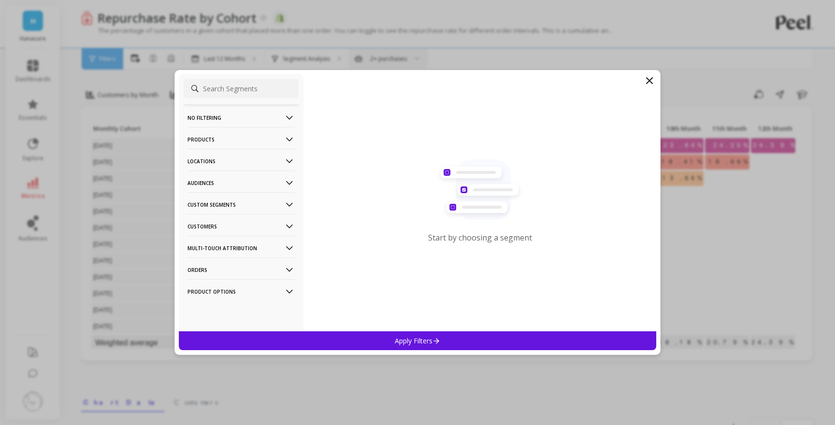
click at [650, 80] on icon at bounding box center [649, 81] width 6 height 6
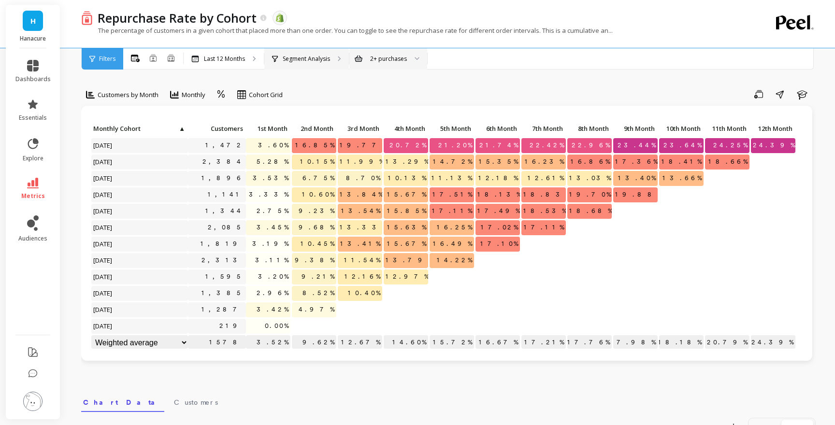
click at [292, 60] on p "Segment Analysis" at bounding box center [306, 59] width 47 height 8
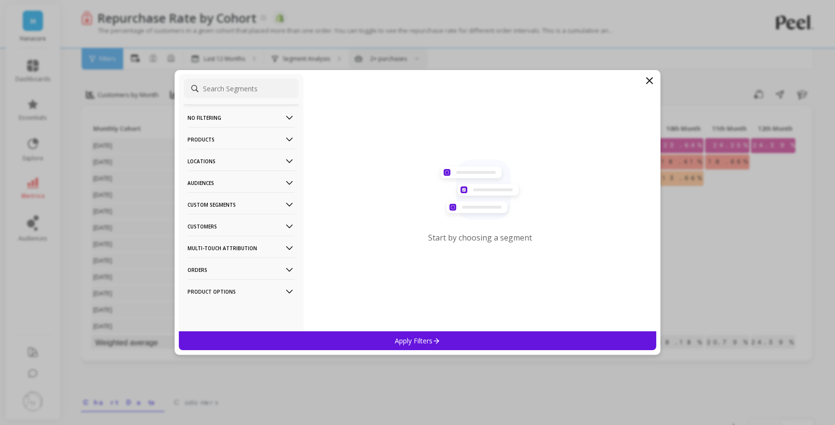
click at [652, 79] on icon at bounding box center [649, 81] width 12 height 12
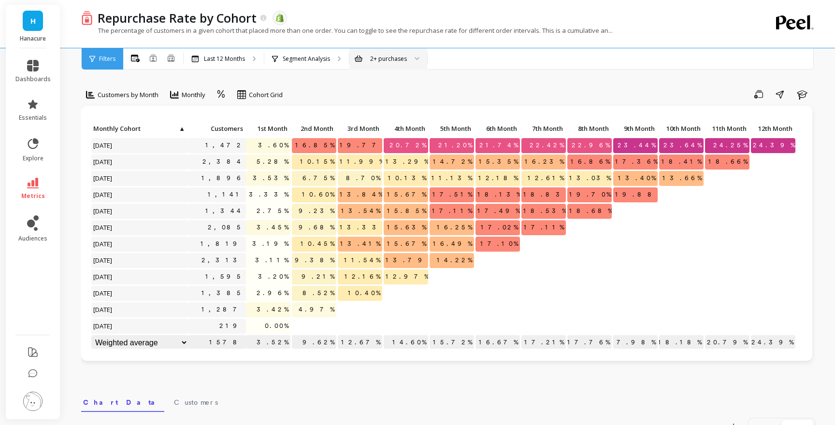
click at [39, 184] on link "metrics" at bounding box center [32, 189] width 35 height 22
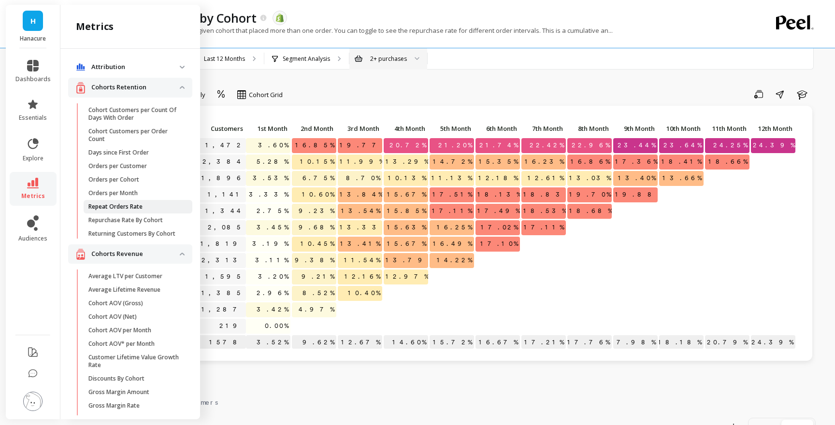
click at [126, 207] on p "Repeat Orders Rate" at bounding box center [115, 207] width 54 height 8
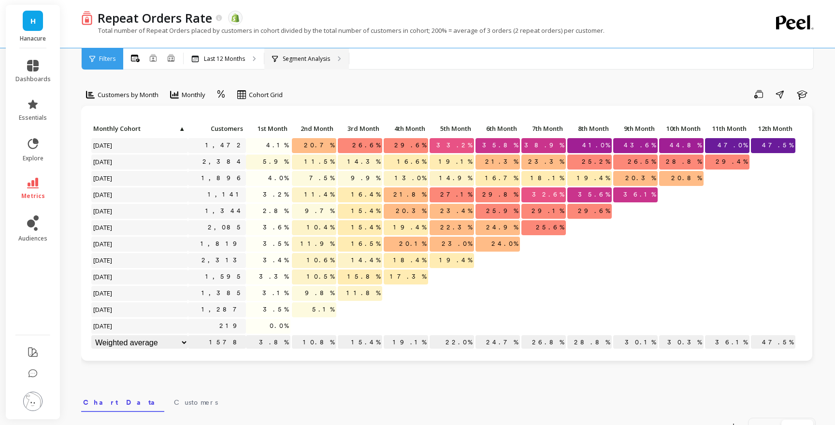
click at [307, 60] on p "Segment Analysis" at bounding box center [306, 59] width 47 height 8
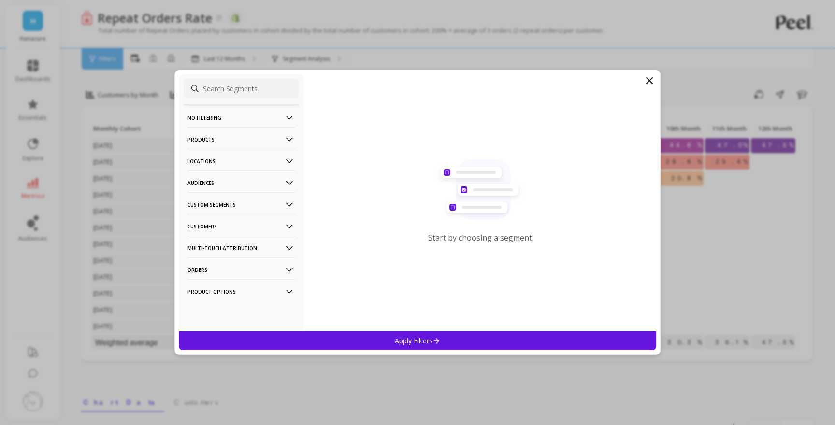
click at [235, 143] on p "Products" at bounding box center [240, 139] width 107 height 25
click at [212, 230] on div "SKUs" at bounding box center [241, 225] width 115 height 15
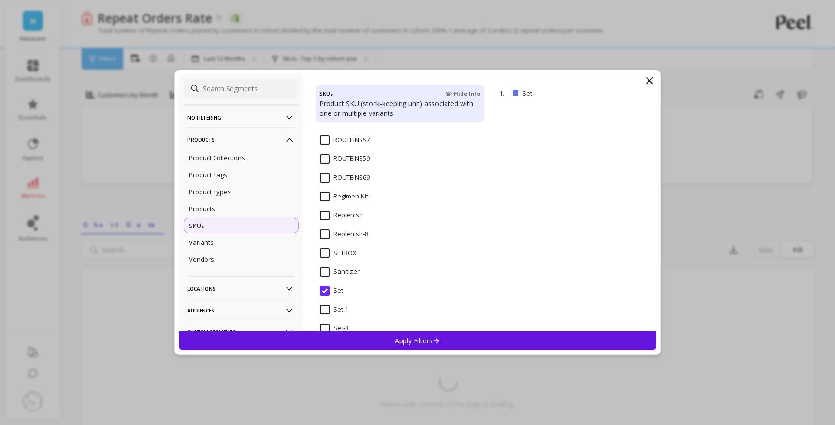
scroll to position [1238, 0]
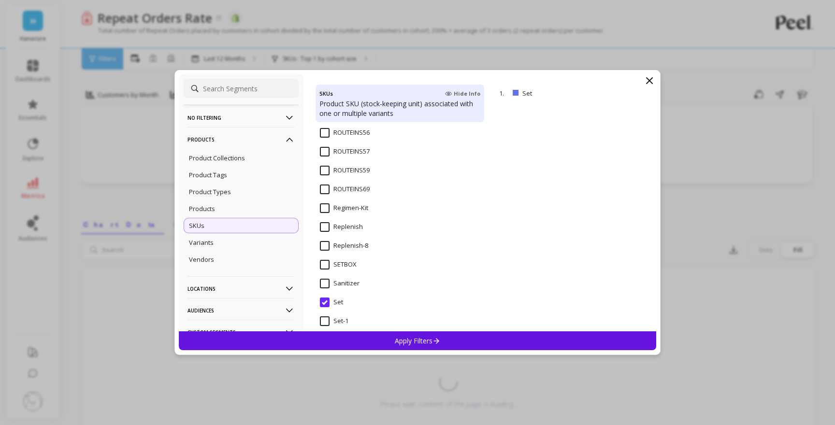
click at [321, 225] on input "Replenish" at bounding box center [341, 227] width 43 height 10
click at [359, 343] on div "Apply Filters" at bounding box center [417, 340] width 477 height 19
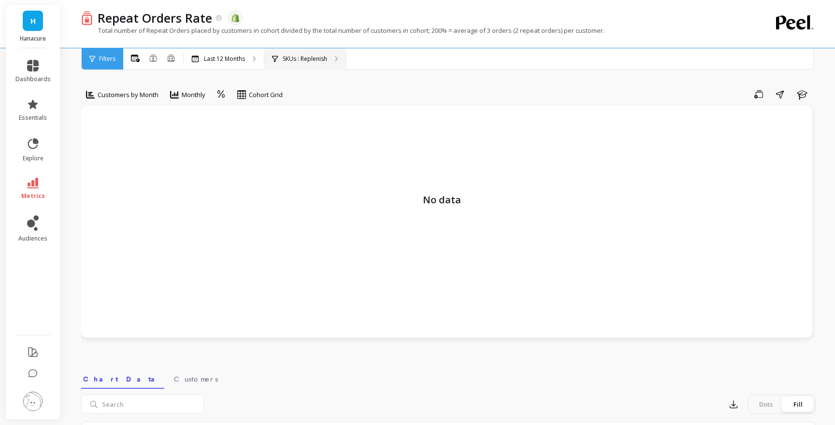
click at [299, 63] on div "SKUs : Replenish" at bounding box center [305, 58] width 82 height 21
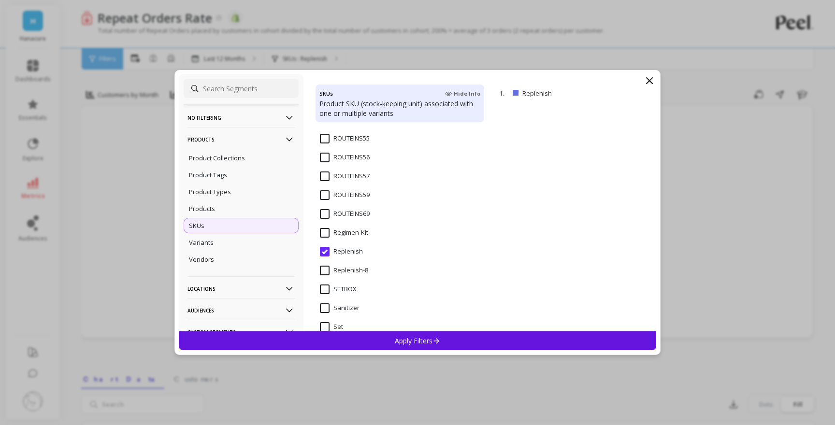
scroll to position [1203, 0]
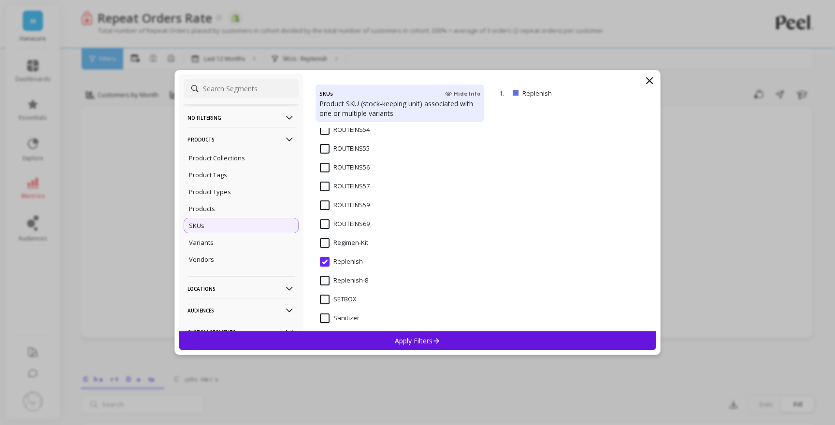
click at [327, 283] on input "Replenish-8" at bounding box center [344, 281] width 48 height 10
click at [356, 337] on div "Apply Filters" at bounding box center [417, 340] width 477 height 19
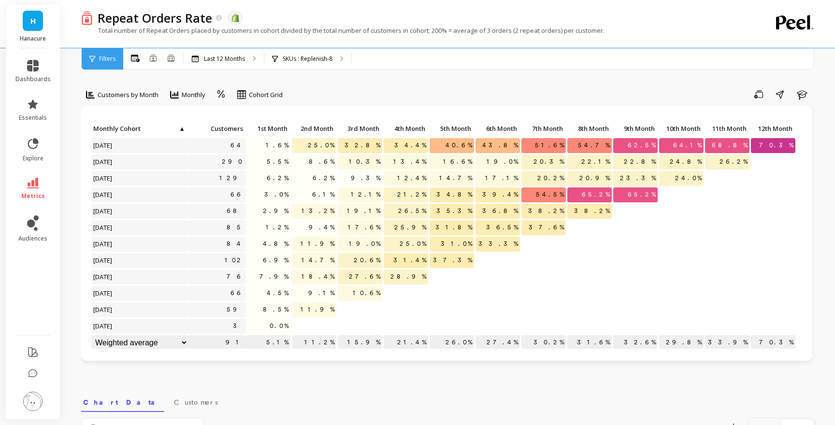
click at [35, 187] on icon at bounding box center [33, 183] width 12 height 11
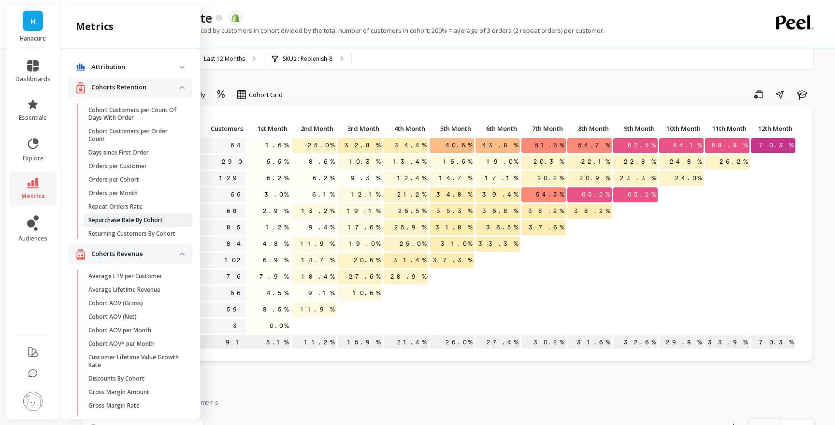
click at [139, 223] on p "Repurchase Rate By Cohort" at bounding box center [125, 220] width 74 height 8
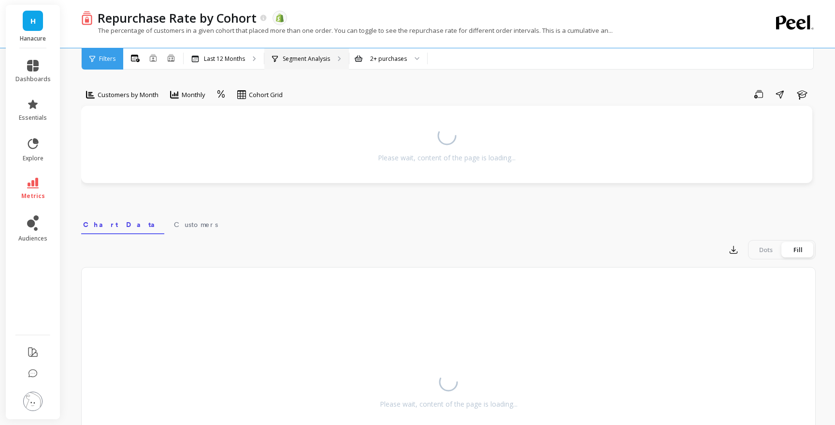
click at [317, 59] on p "Segment Analysis" at bounding box center [306, 59] width 47 height 8
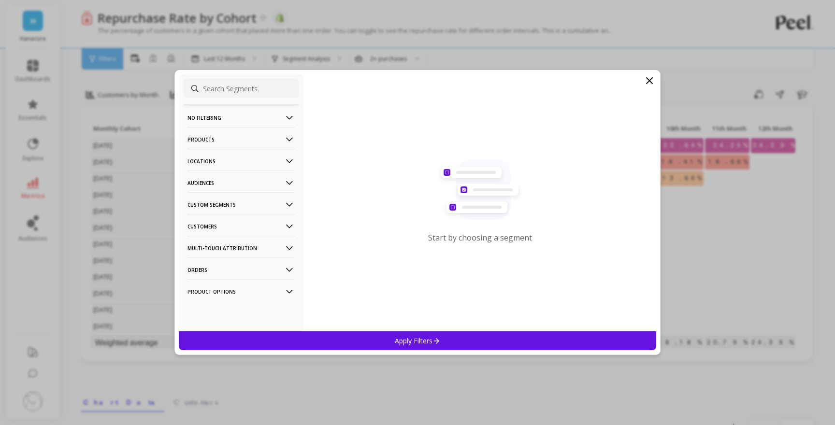
click at [227, 138] on p "Products" at bounding box center [240, 139] width 107 height 25
click at [212, 209] on p "Products" at bounding box center [202, 208] width 26 height 9
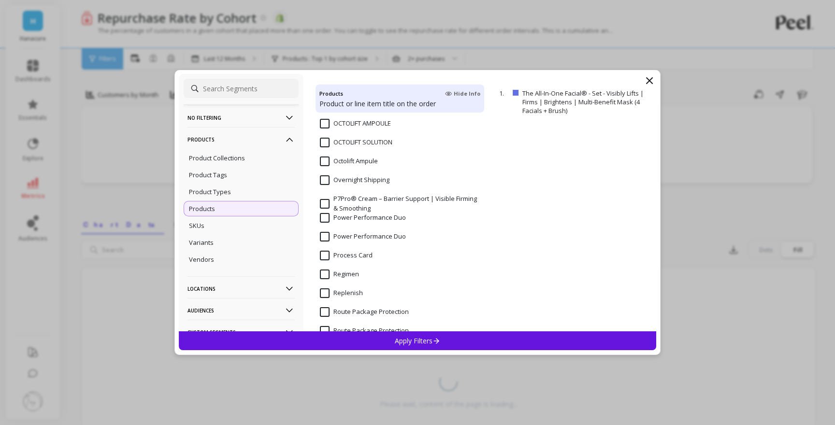
scroll to position [1361, 0]
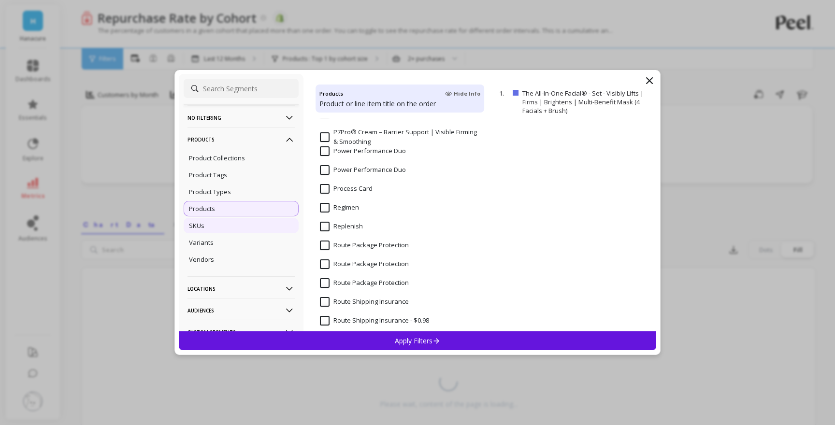
click at [227, 226] on div "SKUs" at bounding box center [241, 225] width 115 height 15
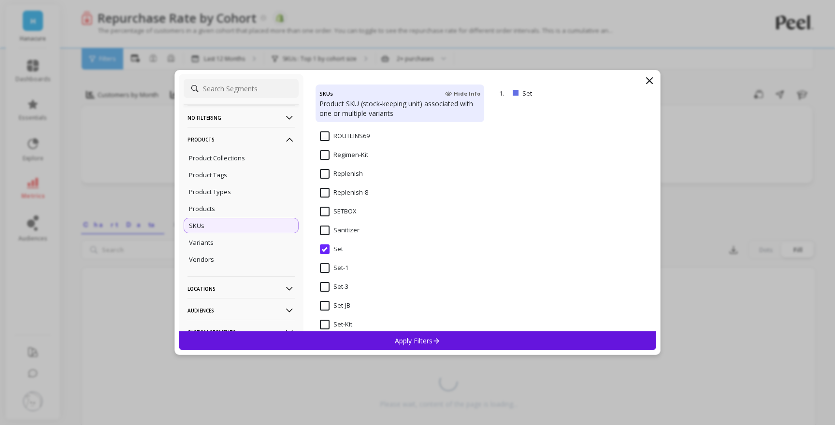
scroll to position [1275, 0]
click at [322, 206] on input "Replenish-8" at bounding box center [344, 209] width 48 height 10
click at [399, 341] on p "Apply Filters" at bounding box center [418, 340] width 46 height 9
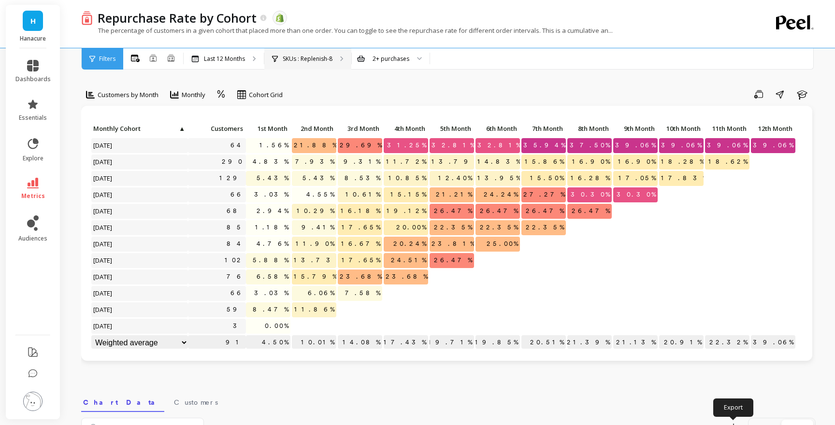
click at [289, 61] on p "SKUs : Replenish-8" at bounding box center [308, 59] width 50 height 8
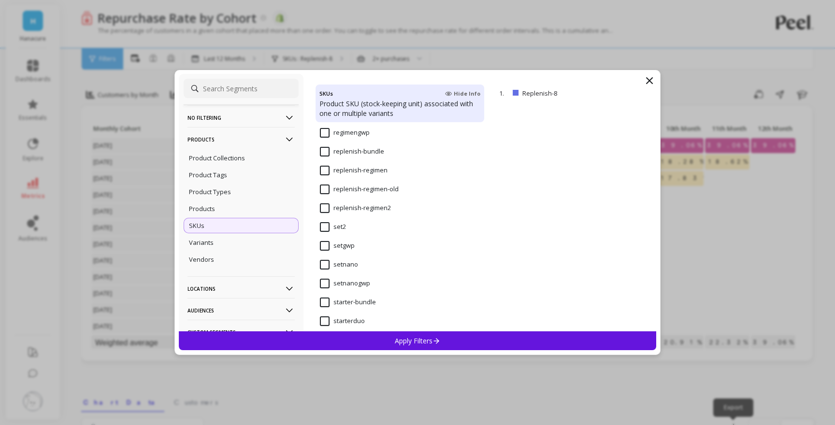
scroll to position [1944, 0]
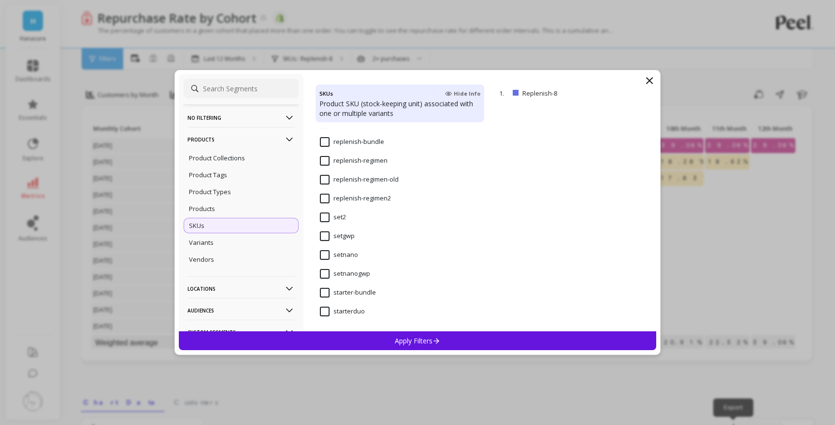
click at [324, 291] on input "starter-bundle" at bounding box center [348, 293] width 56 height 10
click at [374, 339] on div "Apply Filters" at bounding box center [417, 340] width 477 height 19
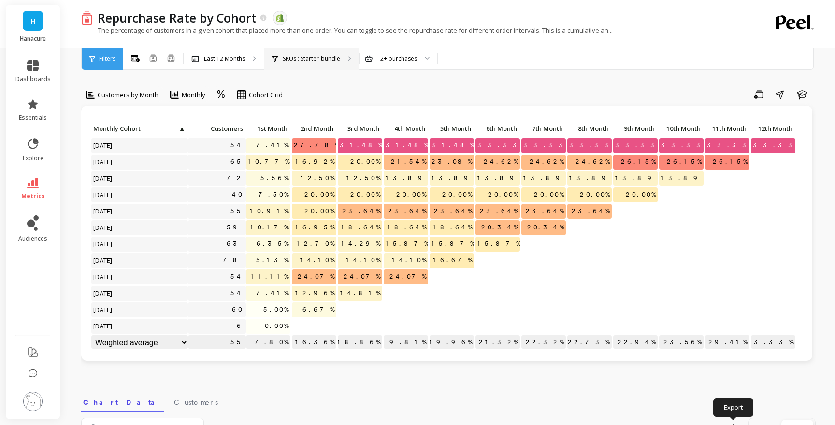
click at [330, 61] on p "SKUs : Starter-bundle" at bounding box center [311, 59] width 57 height 8
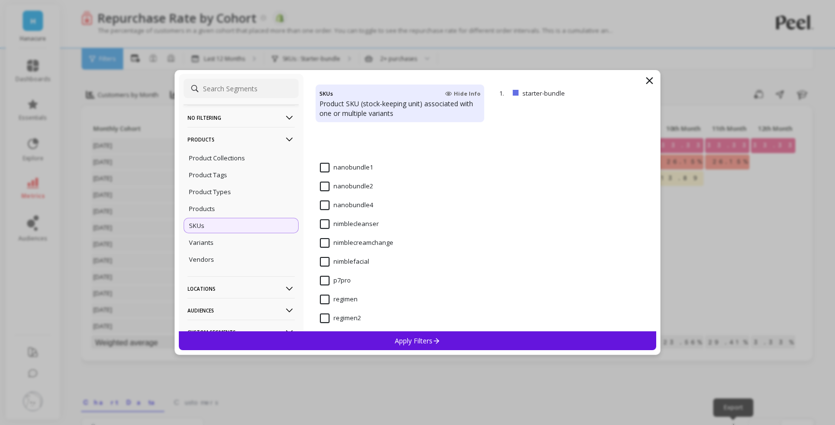
scroll to position [1944, 0]
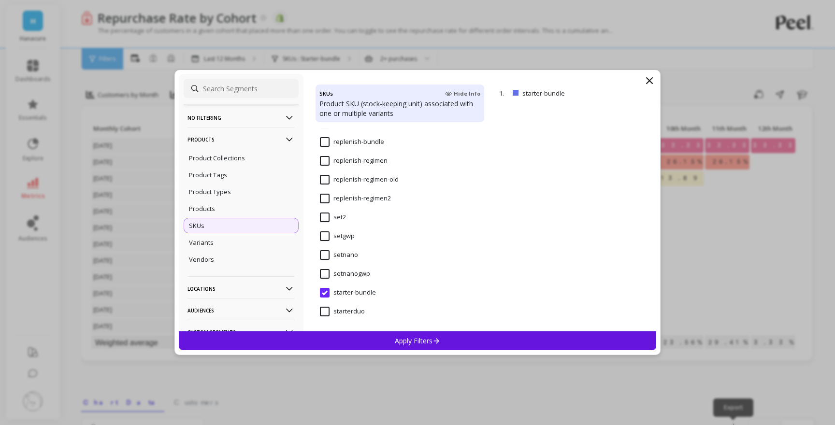
click at [323, 312] on input "starterduo" at bounding box center [342, 312] width 45 height 10
click at [343, 339] on div "Apply Filters" at bounding box center [417, 340] width 477 height 19
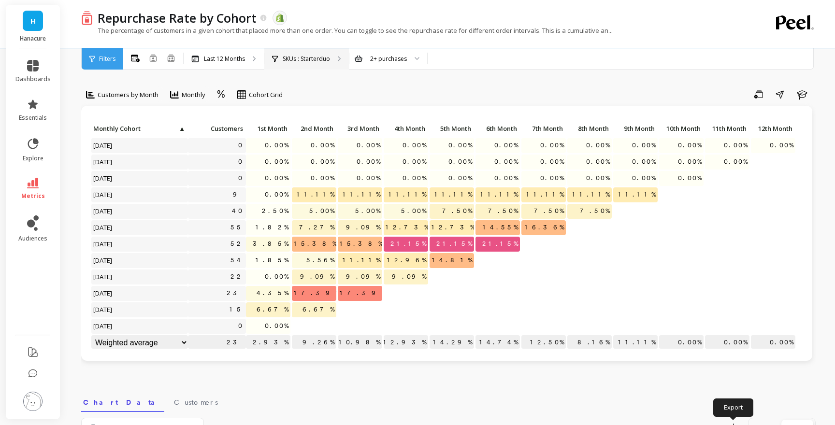
click at [307, 56] on p "SKUs : Starterduo" at bounding box center [306, 59] width 47 height 8
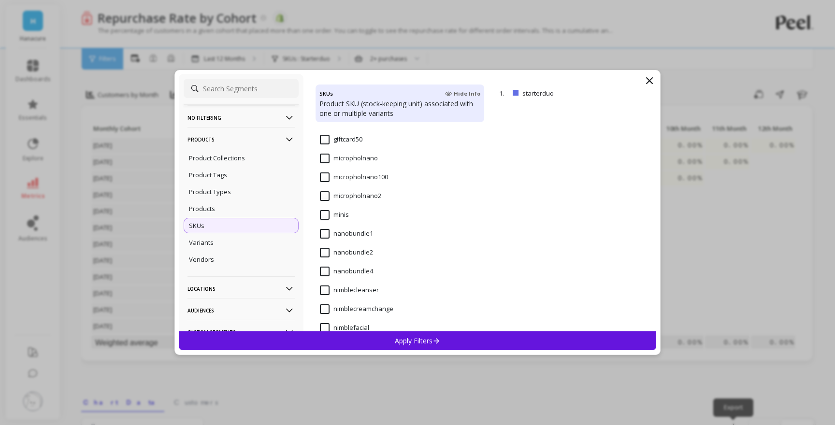
scroll to position [1658, 0]
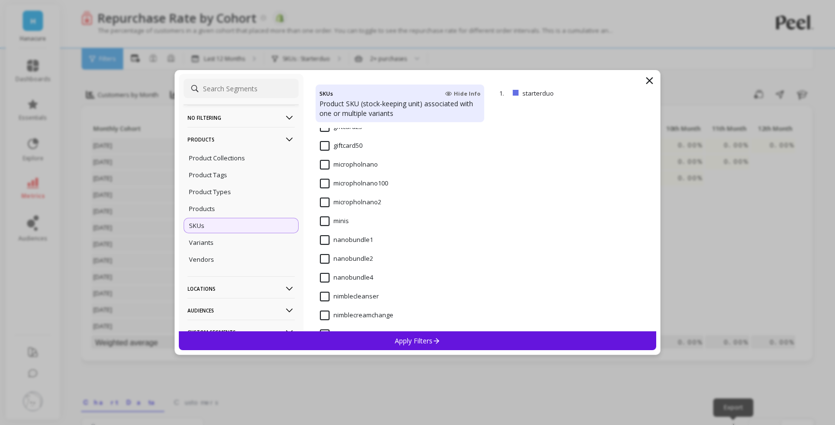
click at [325, 166] on input "micropholnano" at bounding box center [349, 165] width 58 height 10
click at [359, 342] on div "Apply Filters" at bounding box center [417, 340] width 477 height 19
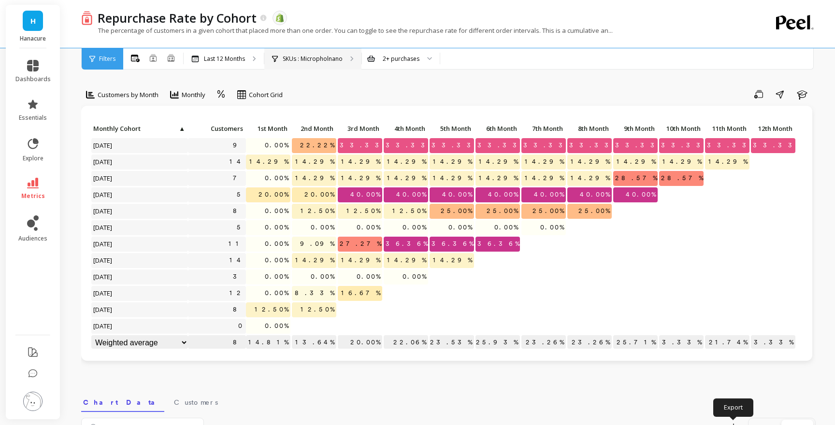
click at [307, 57] on p "SKUs : Micropholnano" at bounding box center [313, 59] width 60 height 8
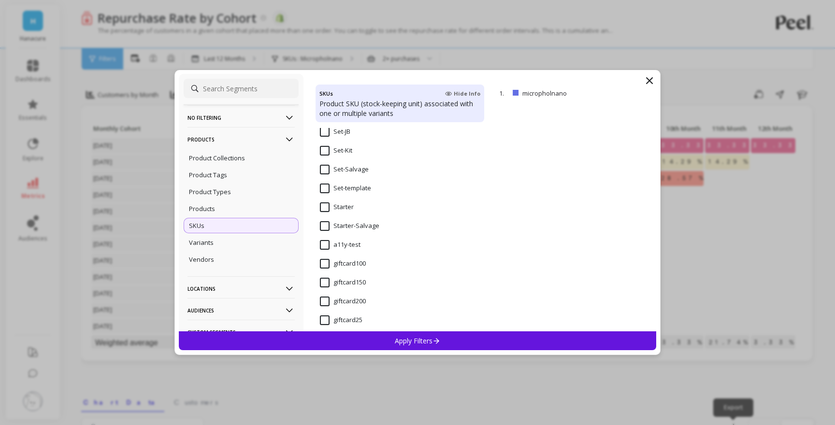
scroll to position [1625, 0]
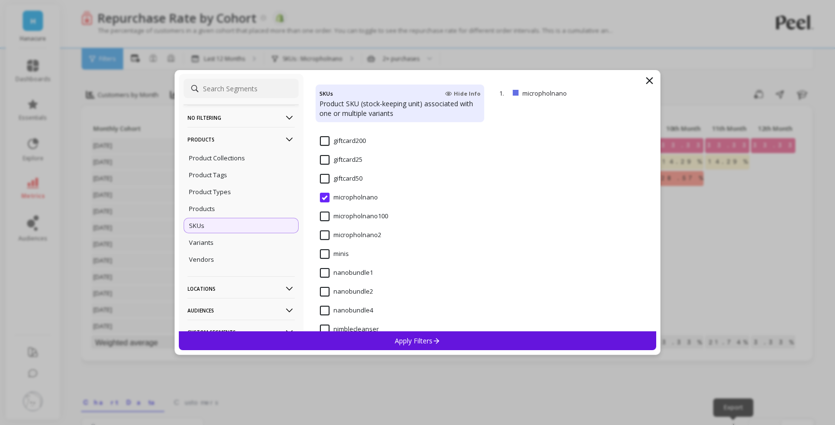
click at [326, 218] on input "micropholnano100" at bounding box center [354, 217] width 68 height 10
click at [353, 332] on div "Apply Filters" at bounding box center [417, 340] width 477 height 19
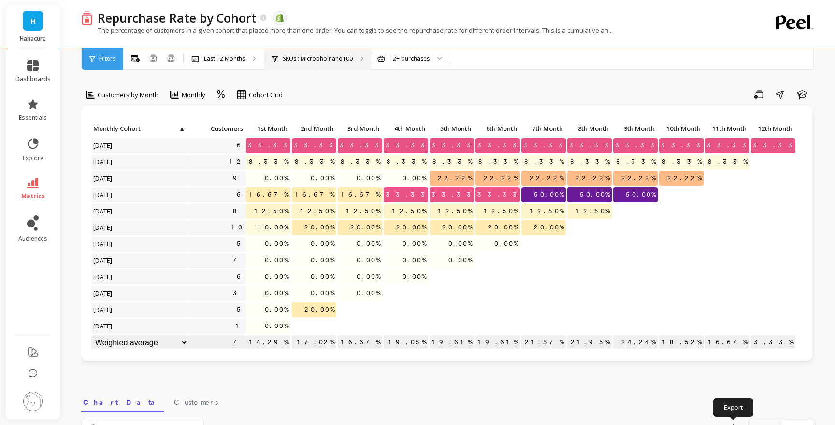
click at [301, 55] on p "SKUs : Micropholnano100" at bounding box center [318, 59] width 70 height 8
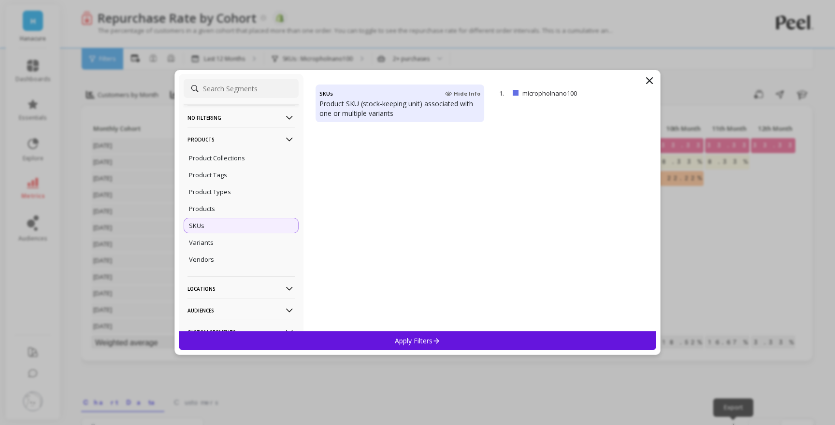
scroll to position [1944, 0]
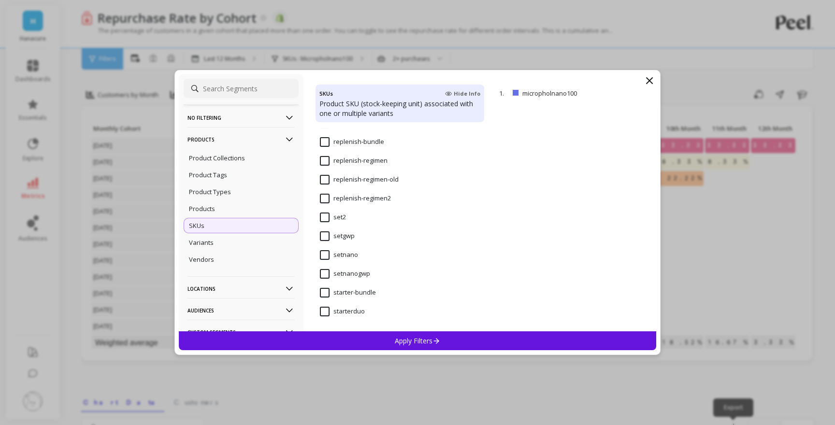
click at [326, 254] on input "setnano" at bounding box center [339, 255] width 38 height 10
click at [352, 338] on div "Apply Filters" at bounding box center [417, 340] width 477 height 19
